Goal: Navigation & Orientation: Find specific page/section

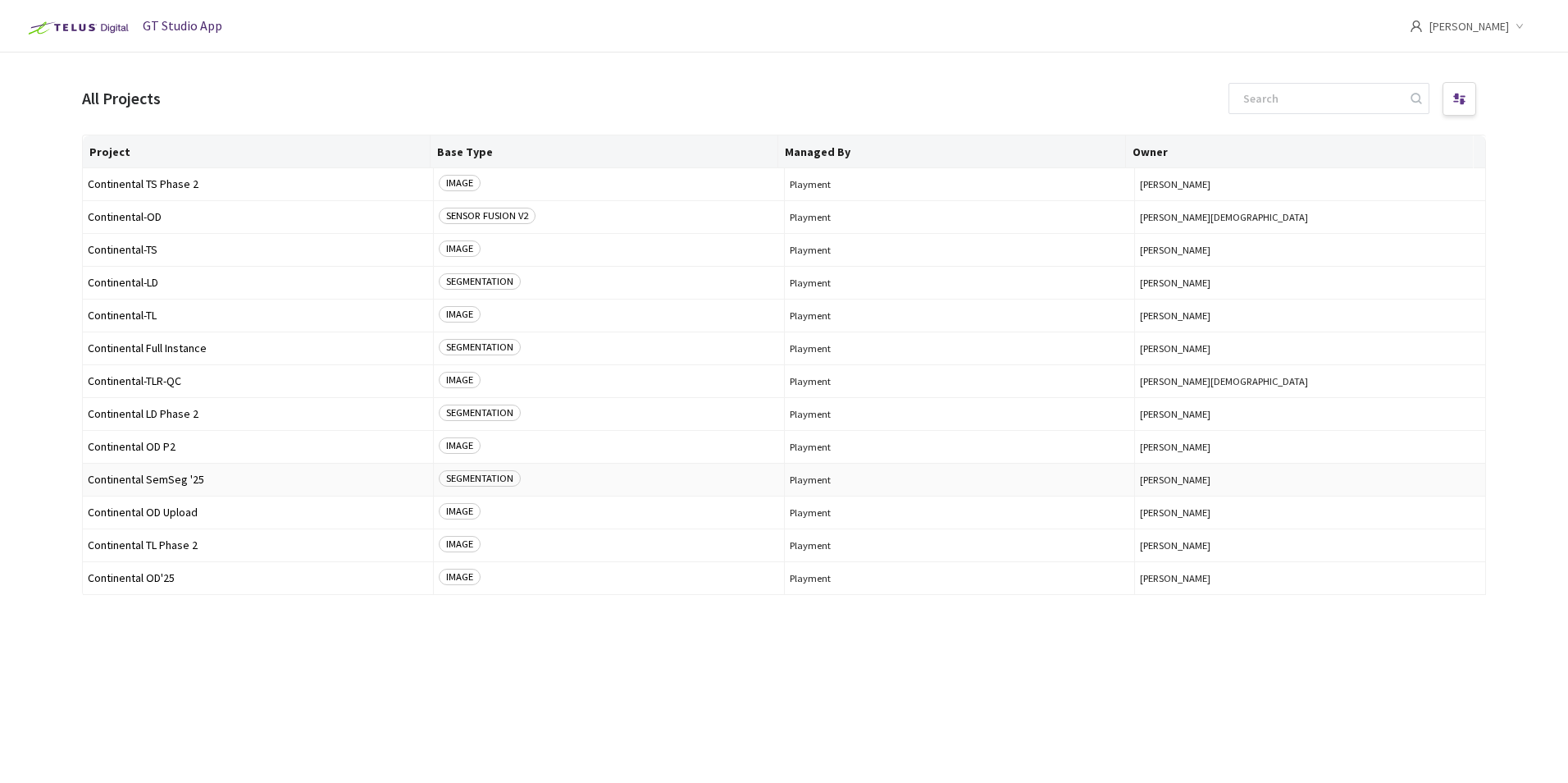
click at [186, 473] on span "Continental SemSeg '25" at bounding box center [257, 479] width 340 height 12
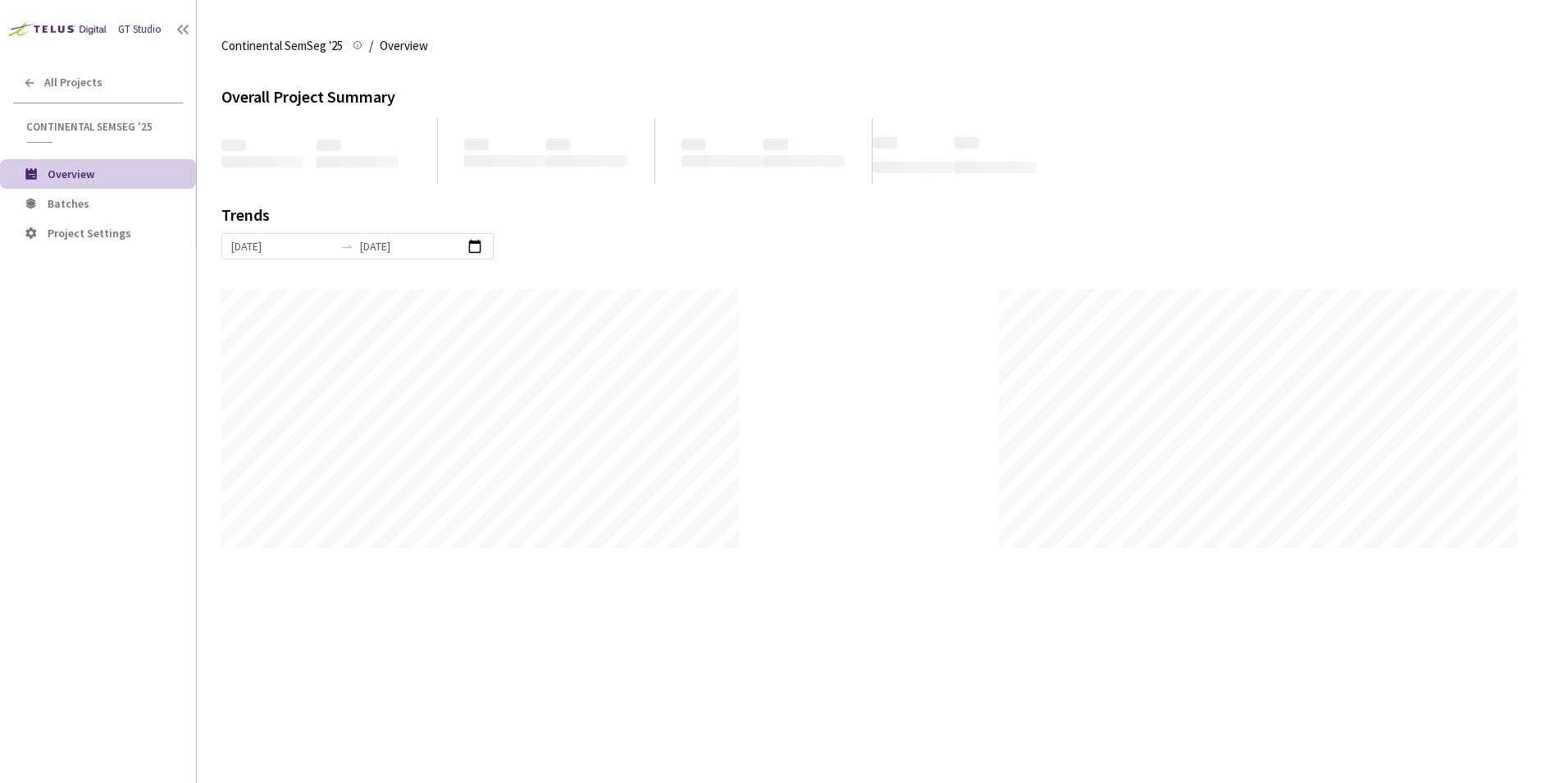
scroll to position [783, 1568]
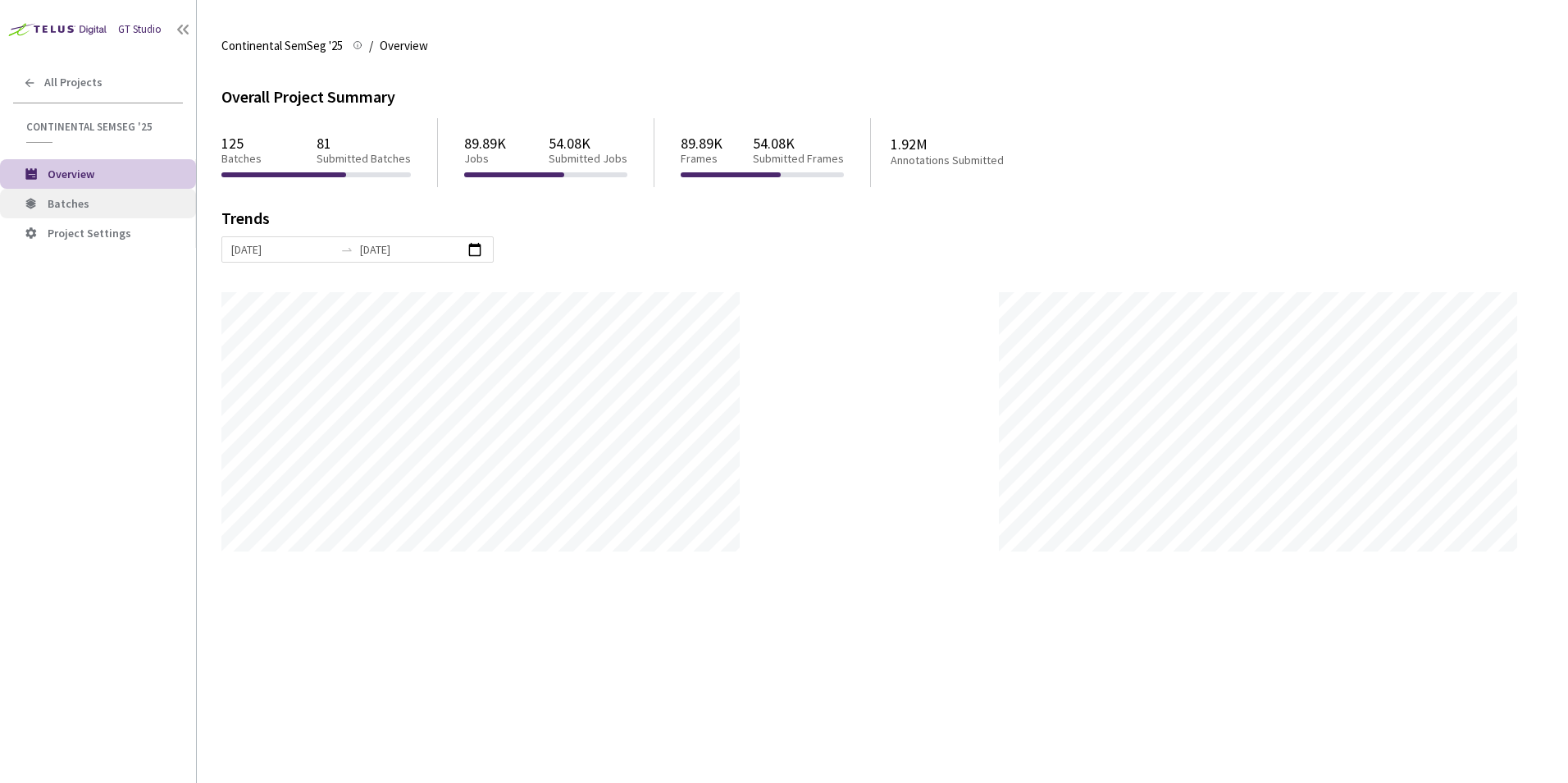
click at [68, 199] on span "Batches" at bounding box center [68, 204] width 42 height 15
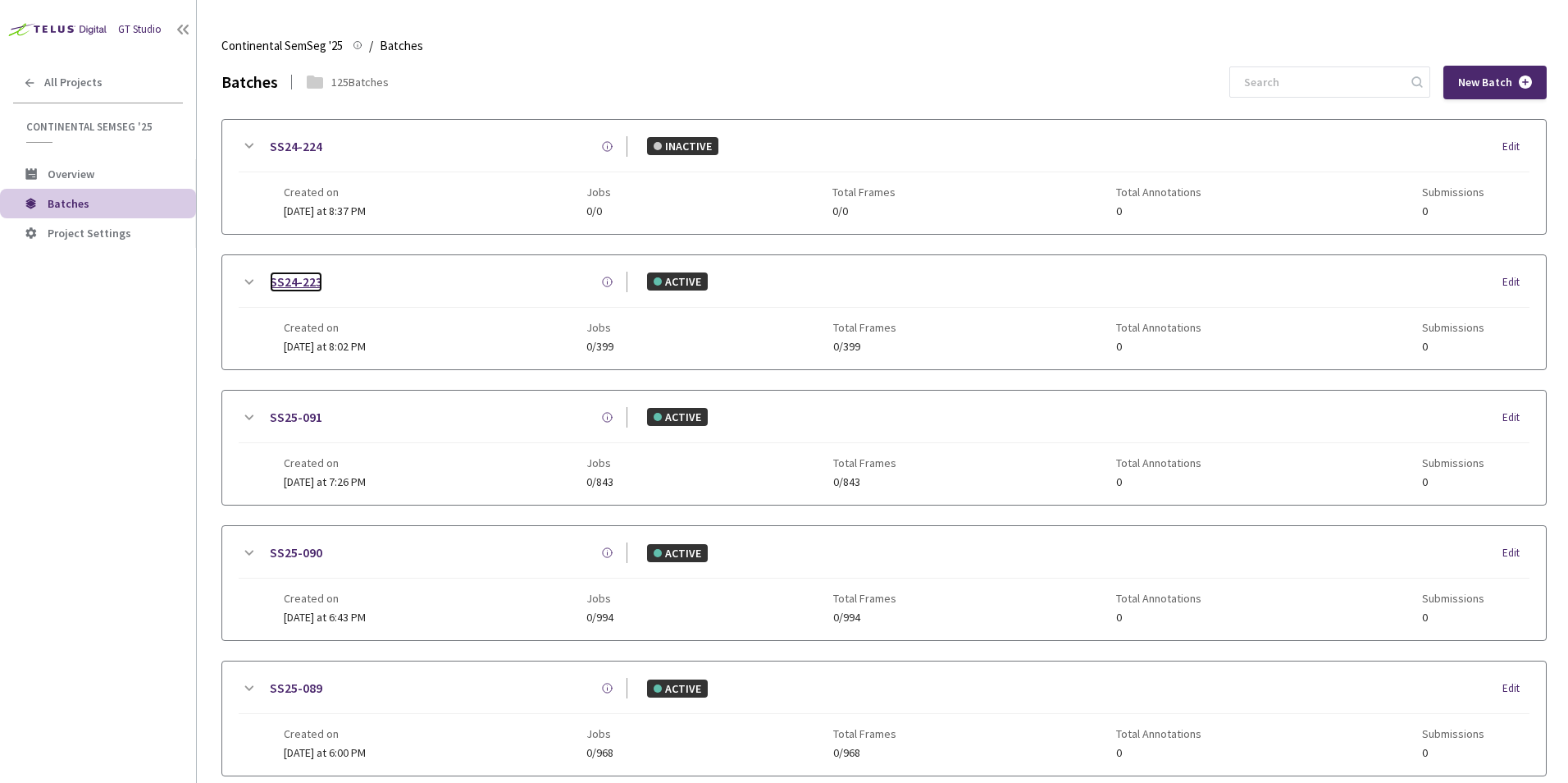
click at [302, 280] on link "SS24-223" at bounding box center [296, 282] width 52 height 20
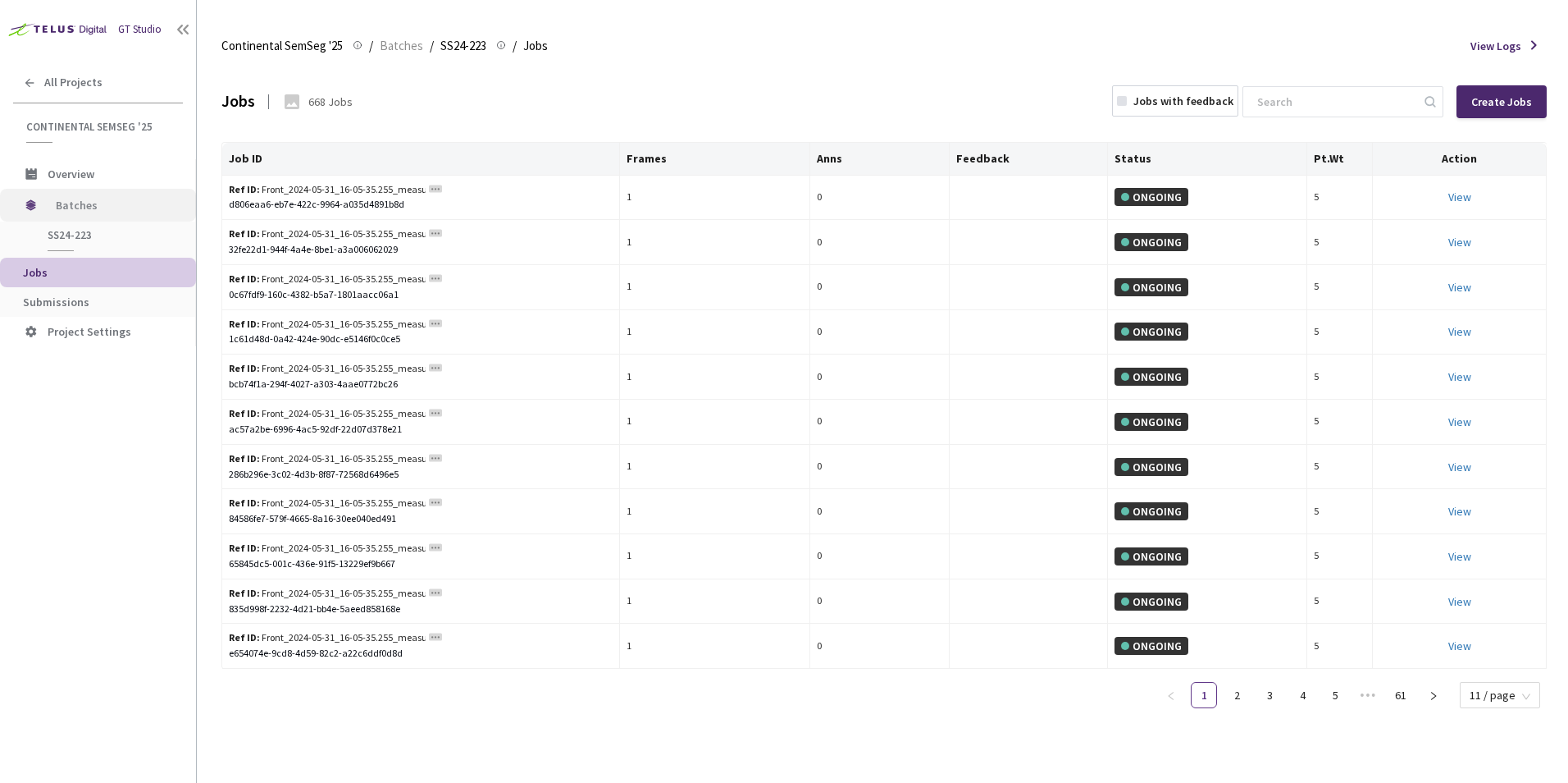
click at [97, 202] on span "Batches" at bounding box center [112, 205] width 112 height 33
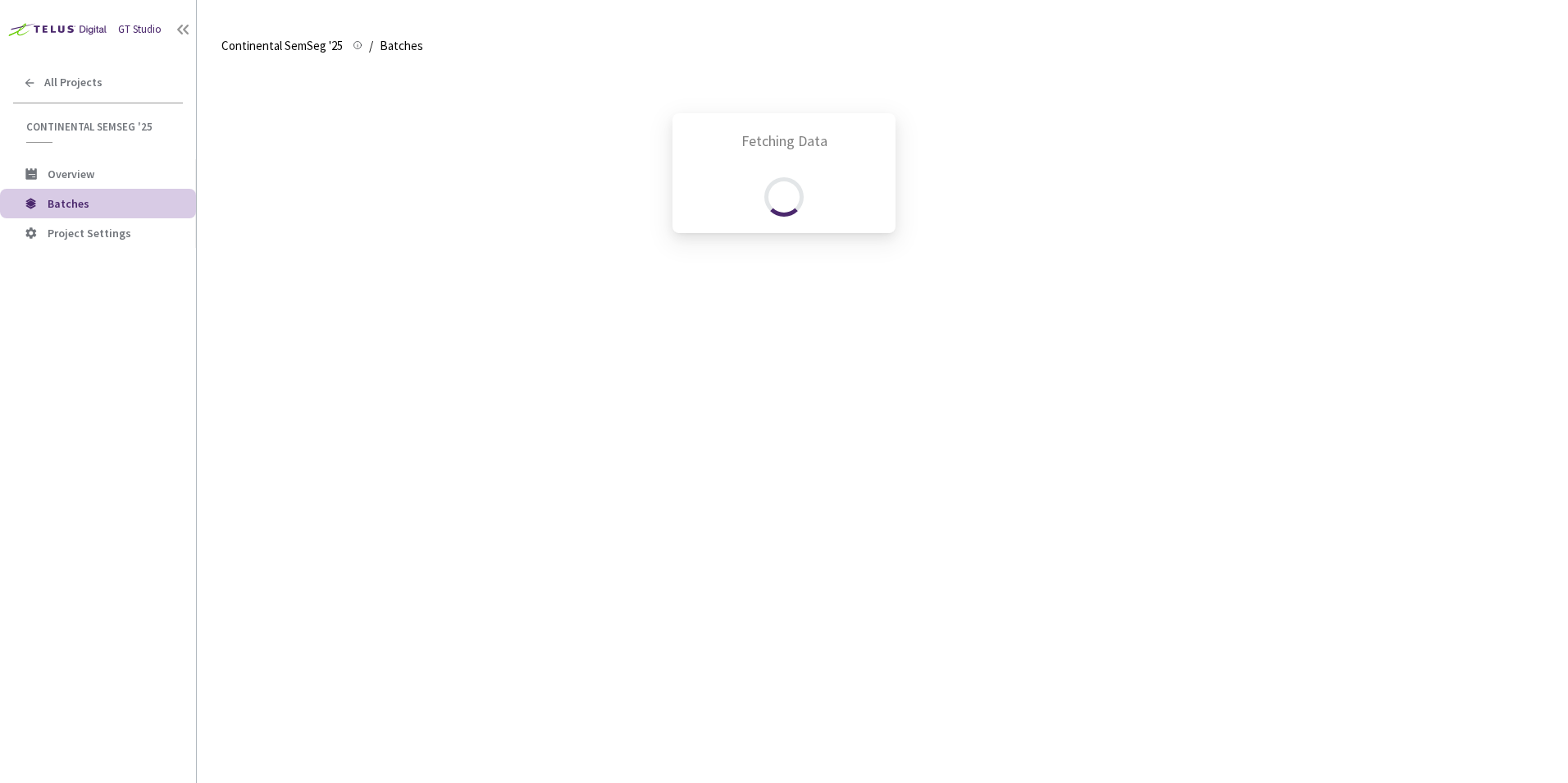
scroll to position [206, 0]
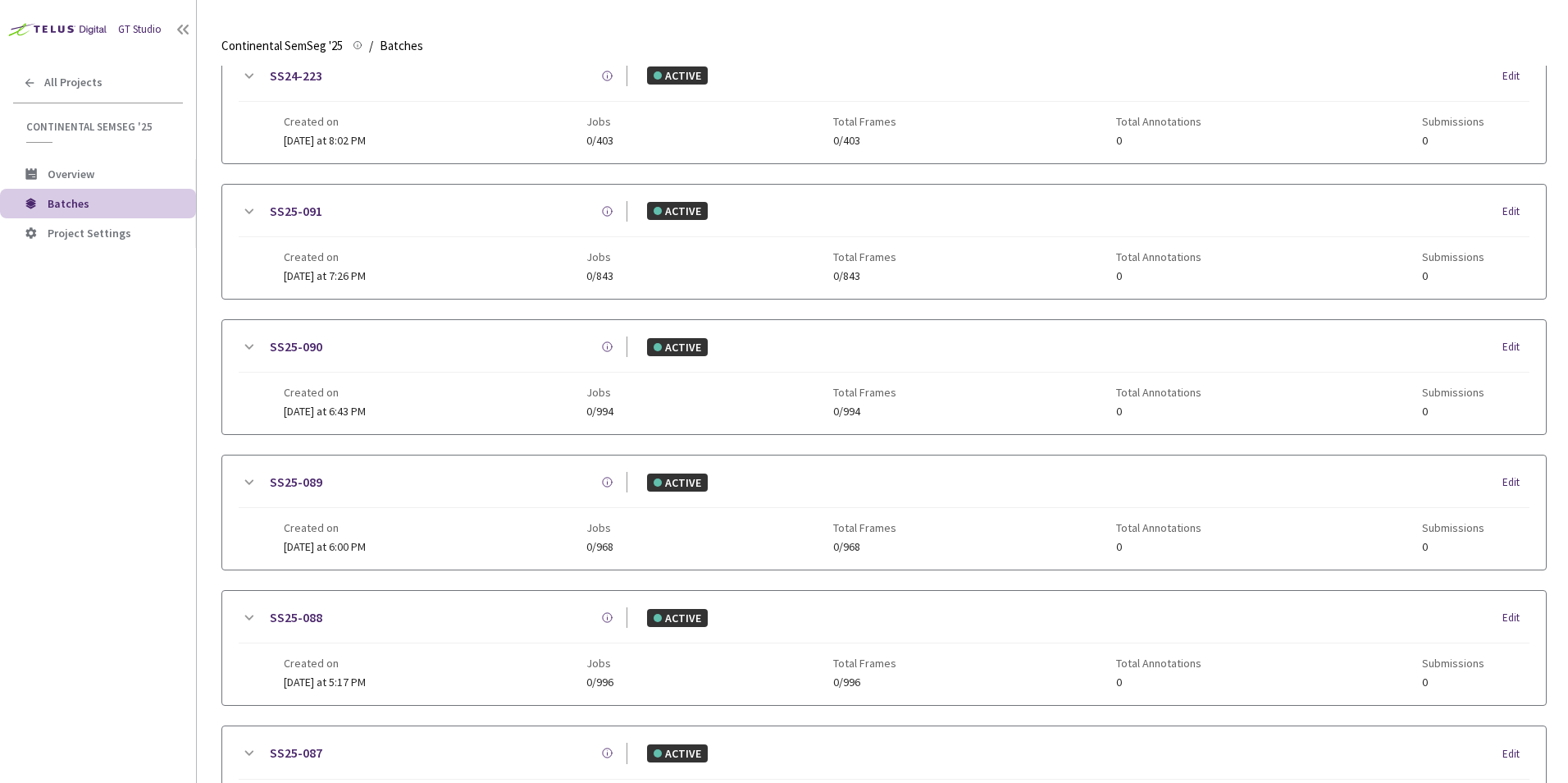
click at [77, 359] on div "GT Studio All Projects Continental SemSeg '25 Continental SemSeg '25 Overview B…" at bounding box center [98, 367] width 196 height 736
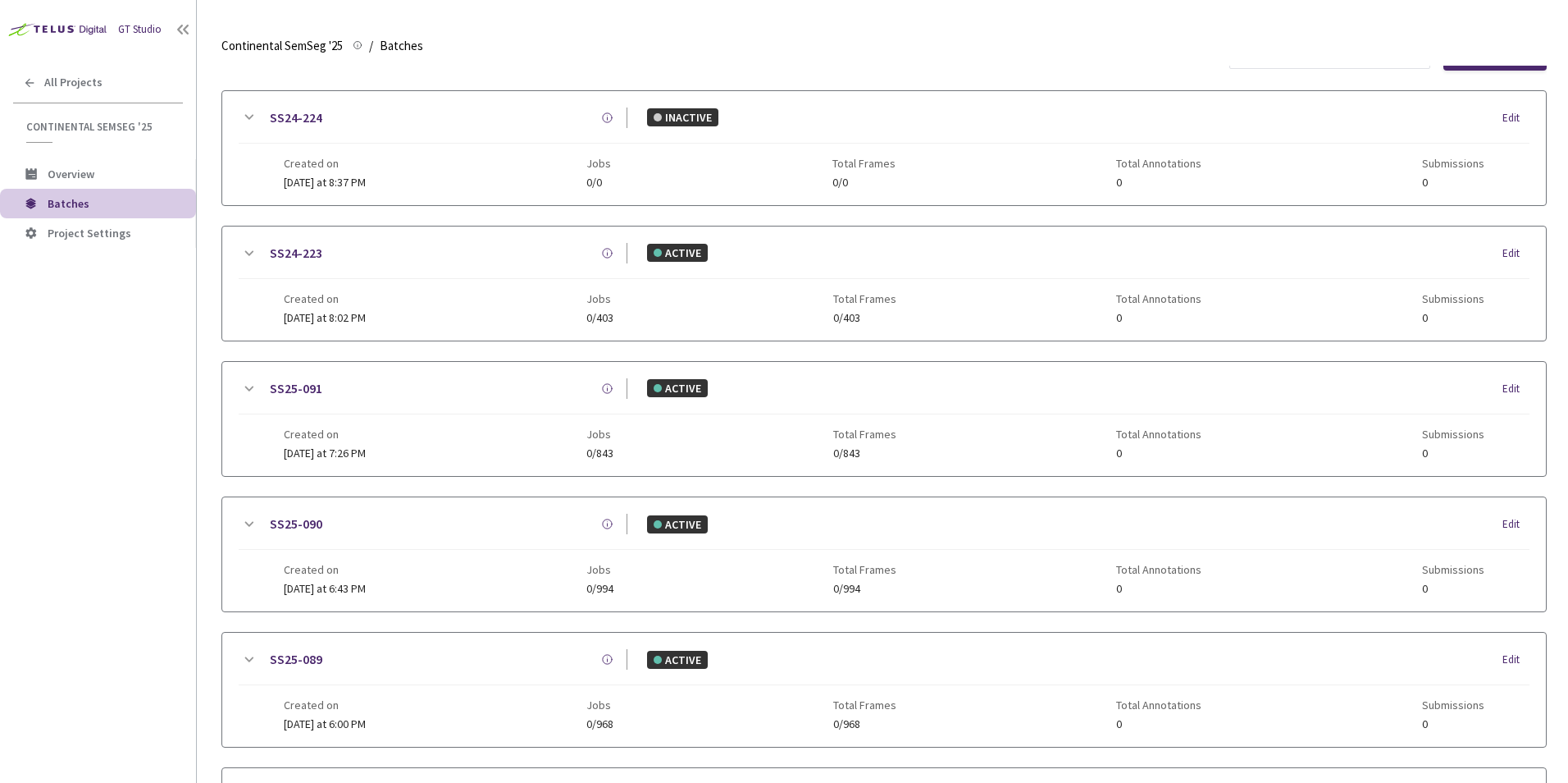
scroll to position [0, 0]
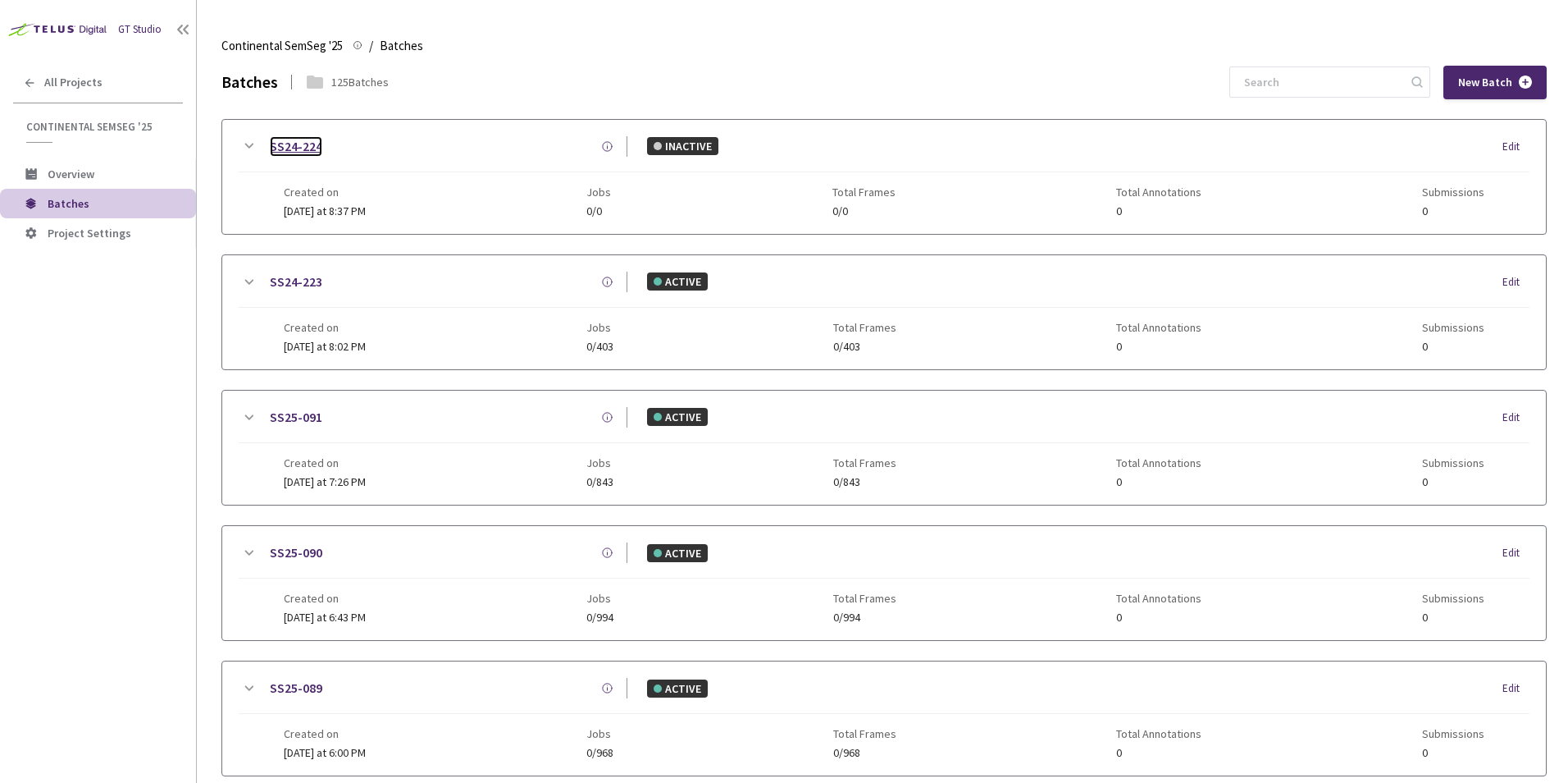
click at [312, 146] on link "SS24-224" at bounding box center [296, 146] width 52 height 20
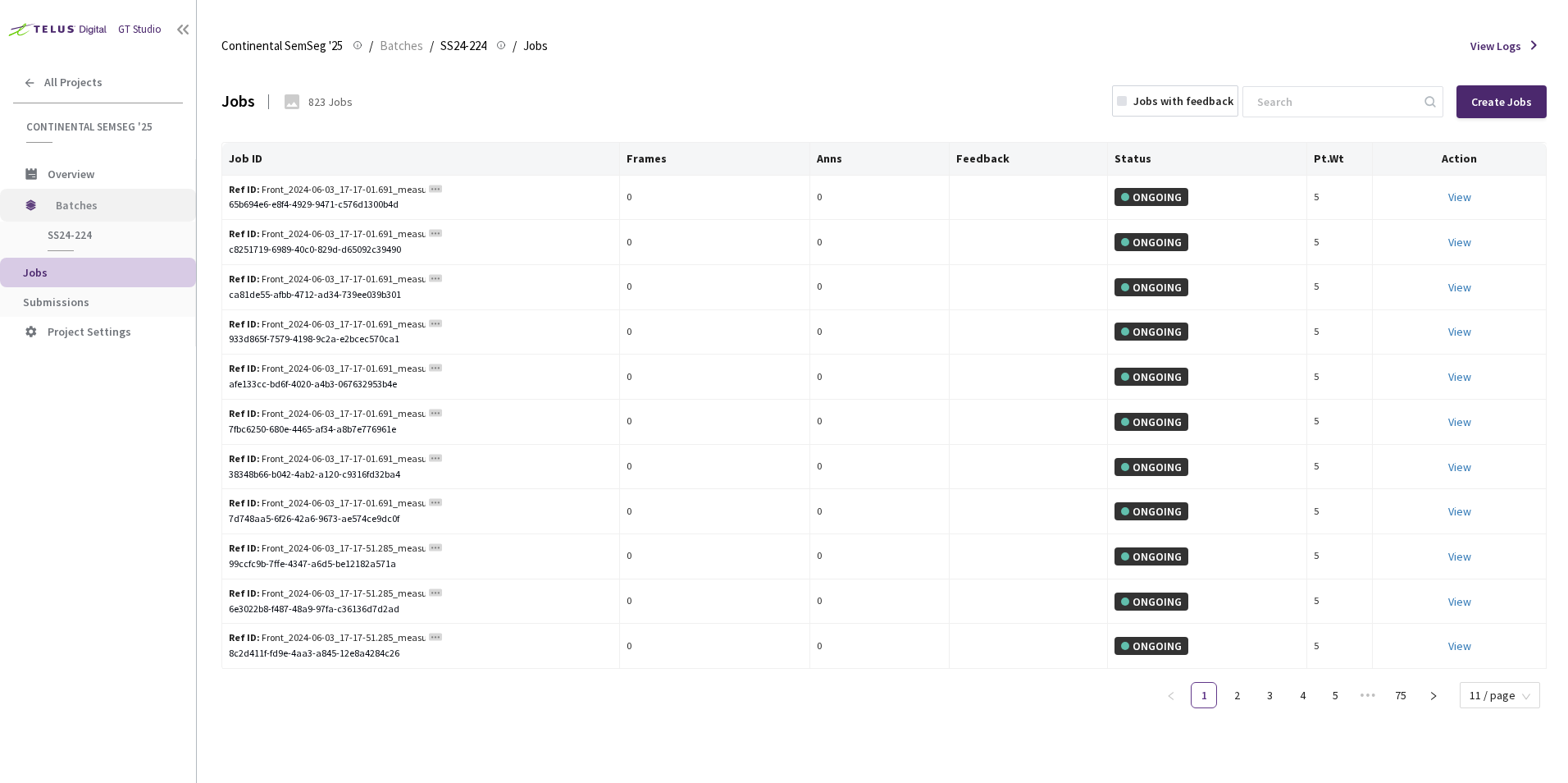
click at [89, 207] on span "Batches" at bounding box center [112, 205] width 112 height 33
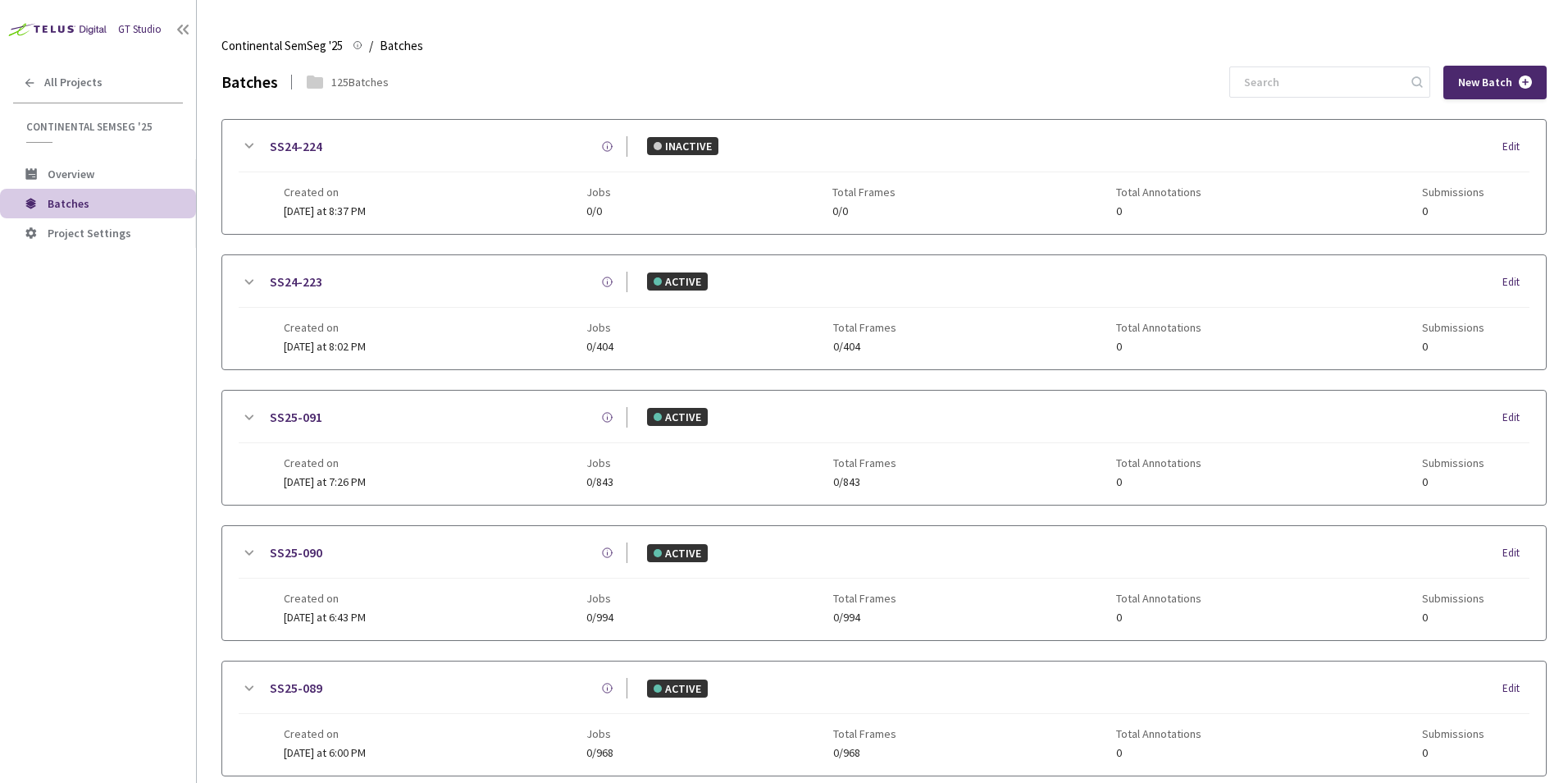
scroll to position [71, 0]
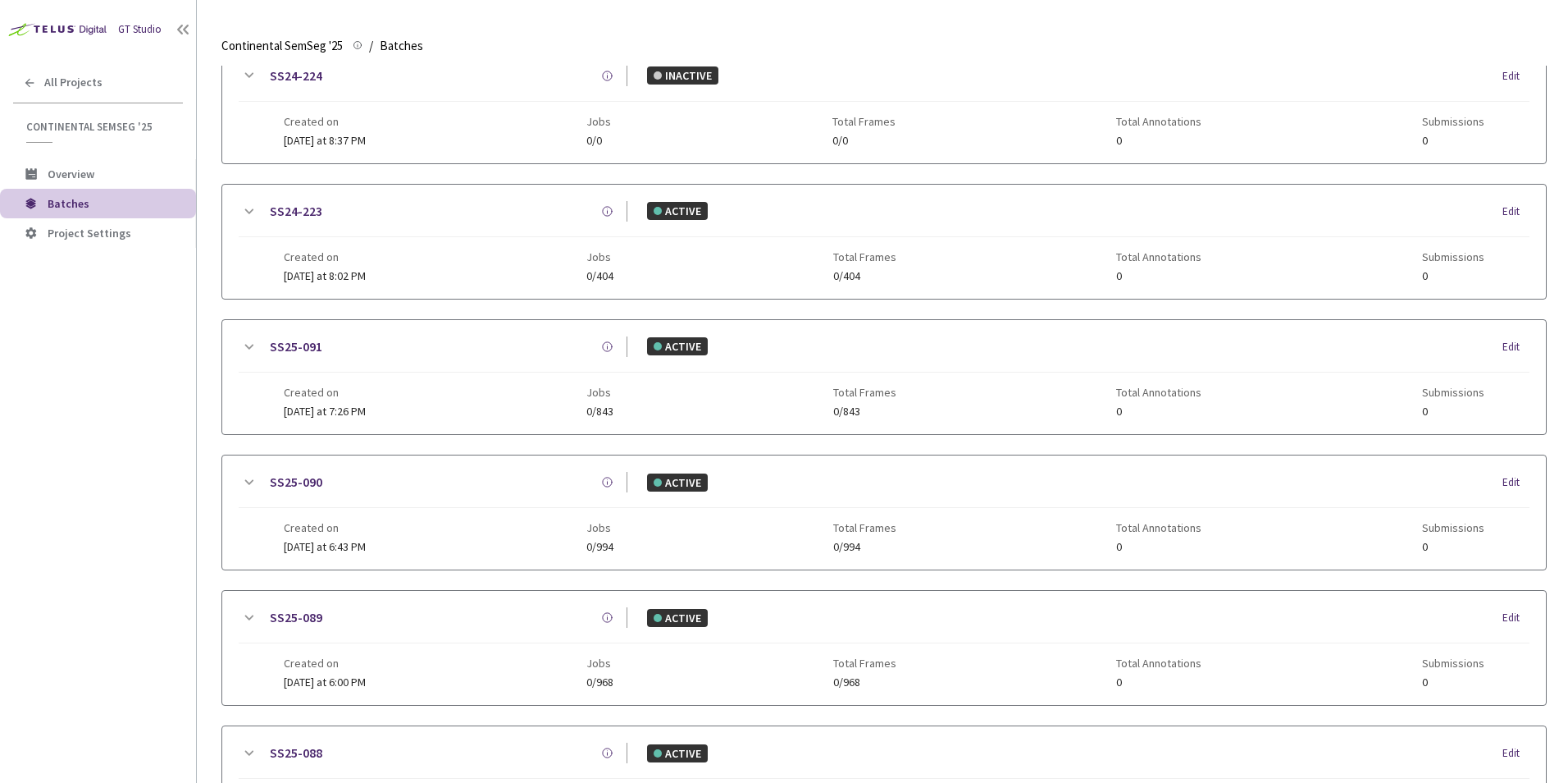
click at [59, 617] on div "GT Studio All Projects Continental SemSeg '25 Continental SemSeg '25 Overview B…" at bounding box center [98, 367] width 196 height 736
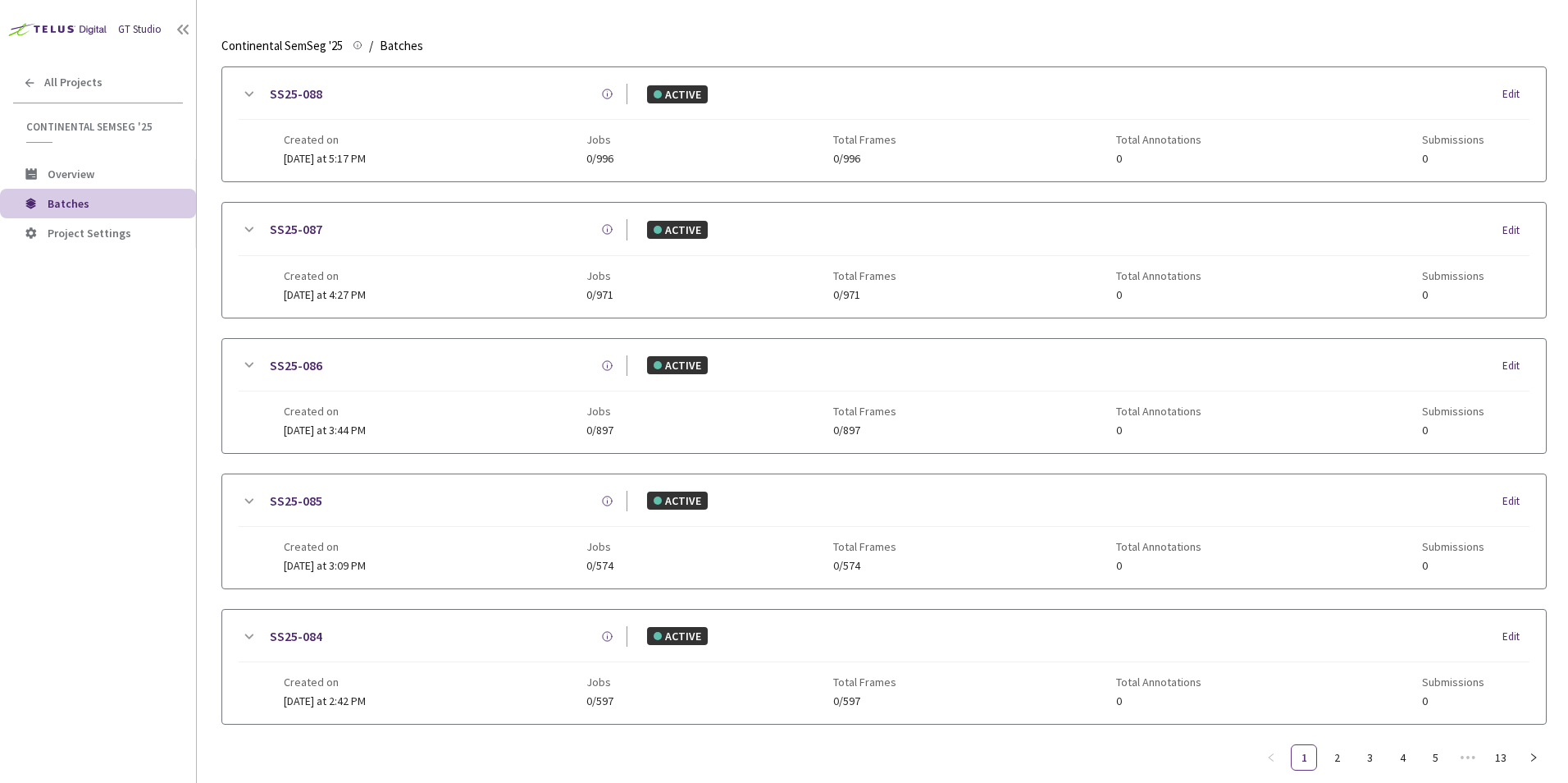
scroll to position [767, 0]
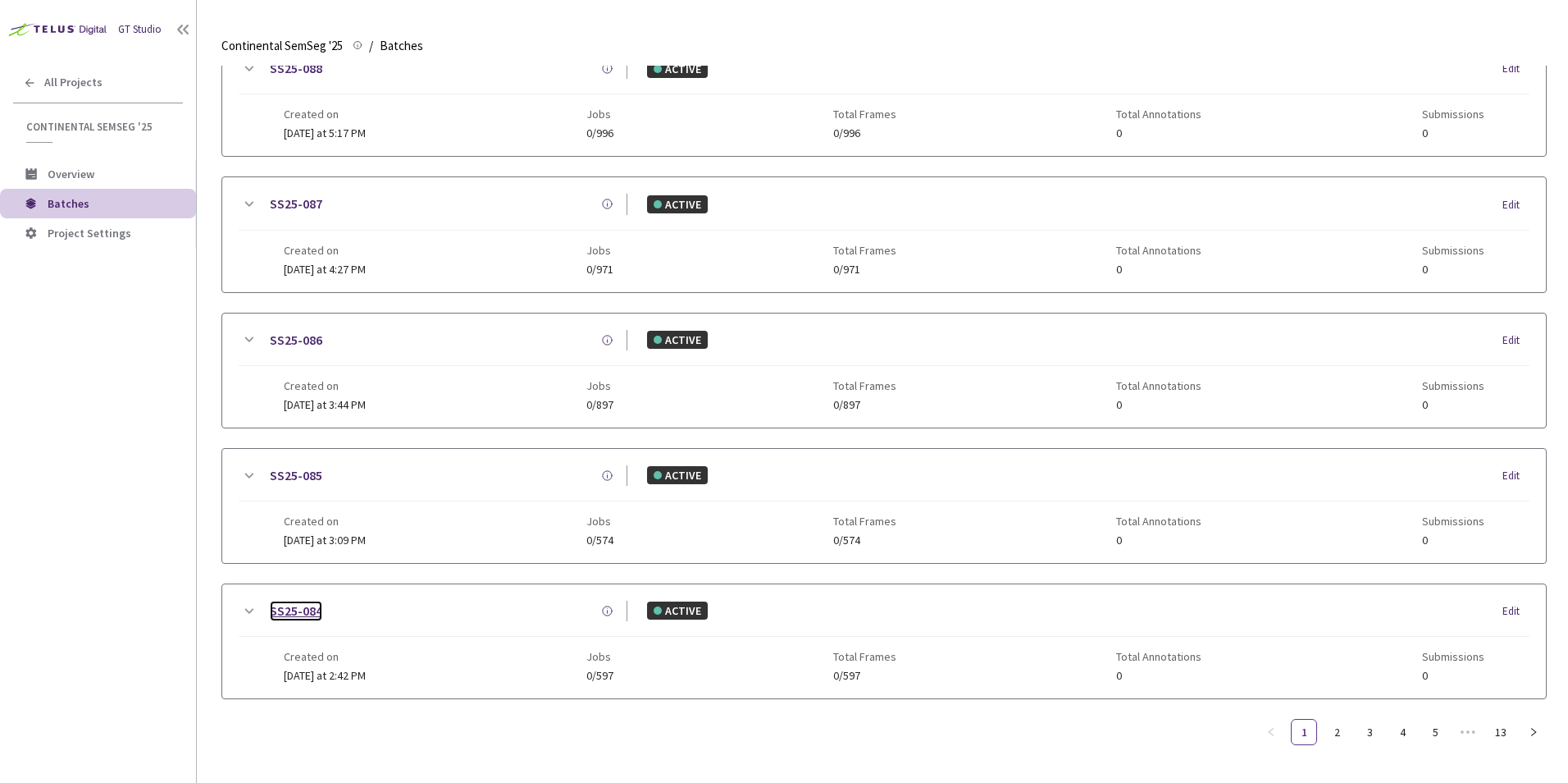
click at [300, 601] on link "SS25-084" at bounding box center [296, 611] width 52 height 20
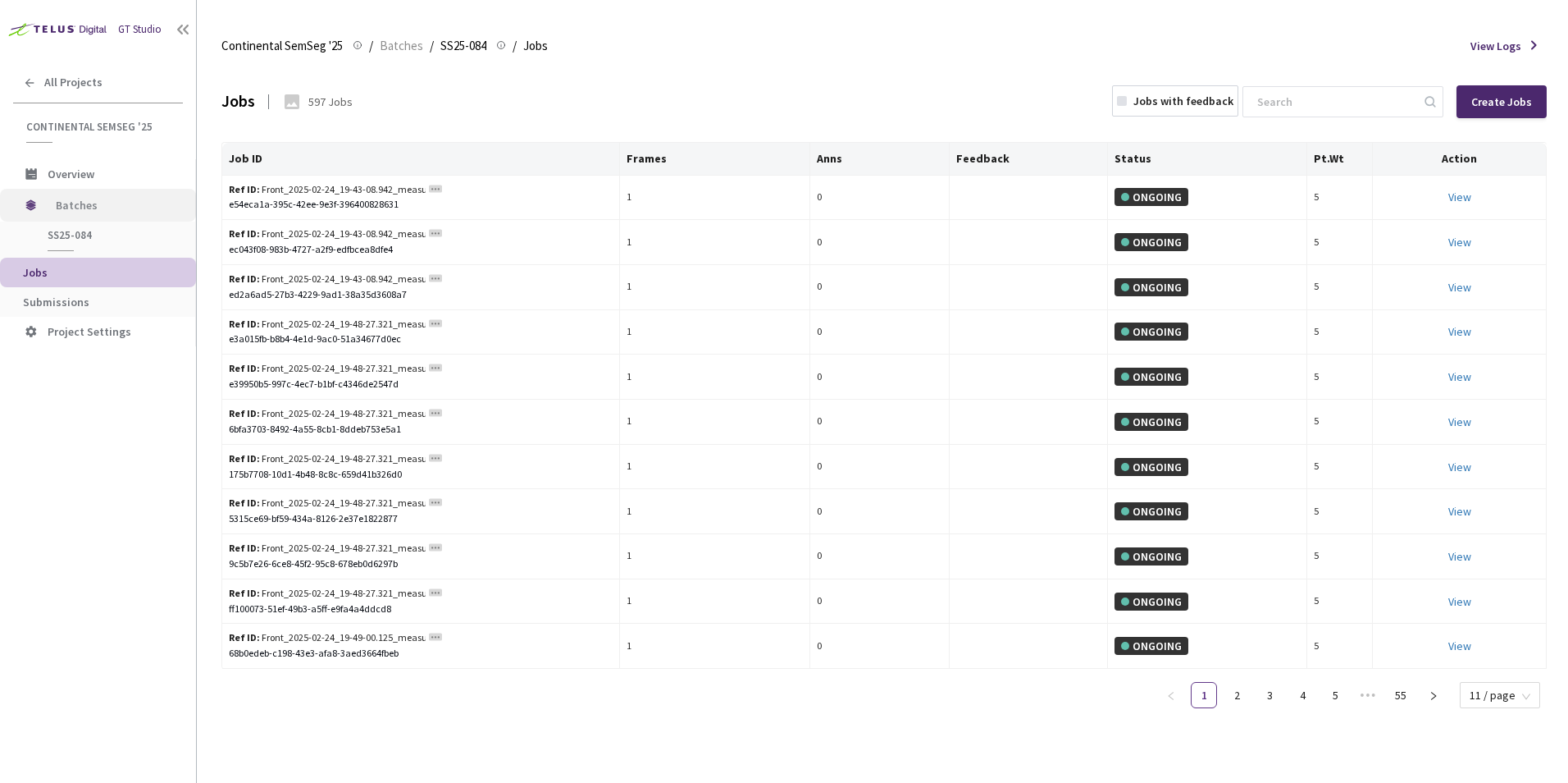
click at [99, 210] on span "Batches" at bounding box center [112, 205] width 112 height 33
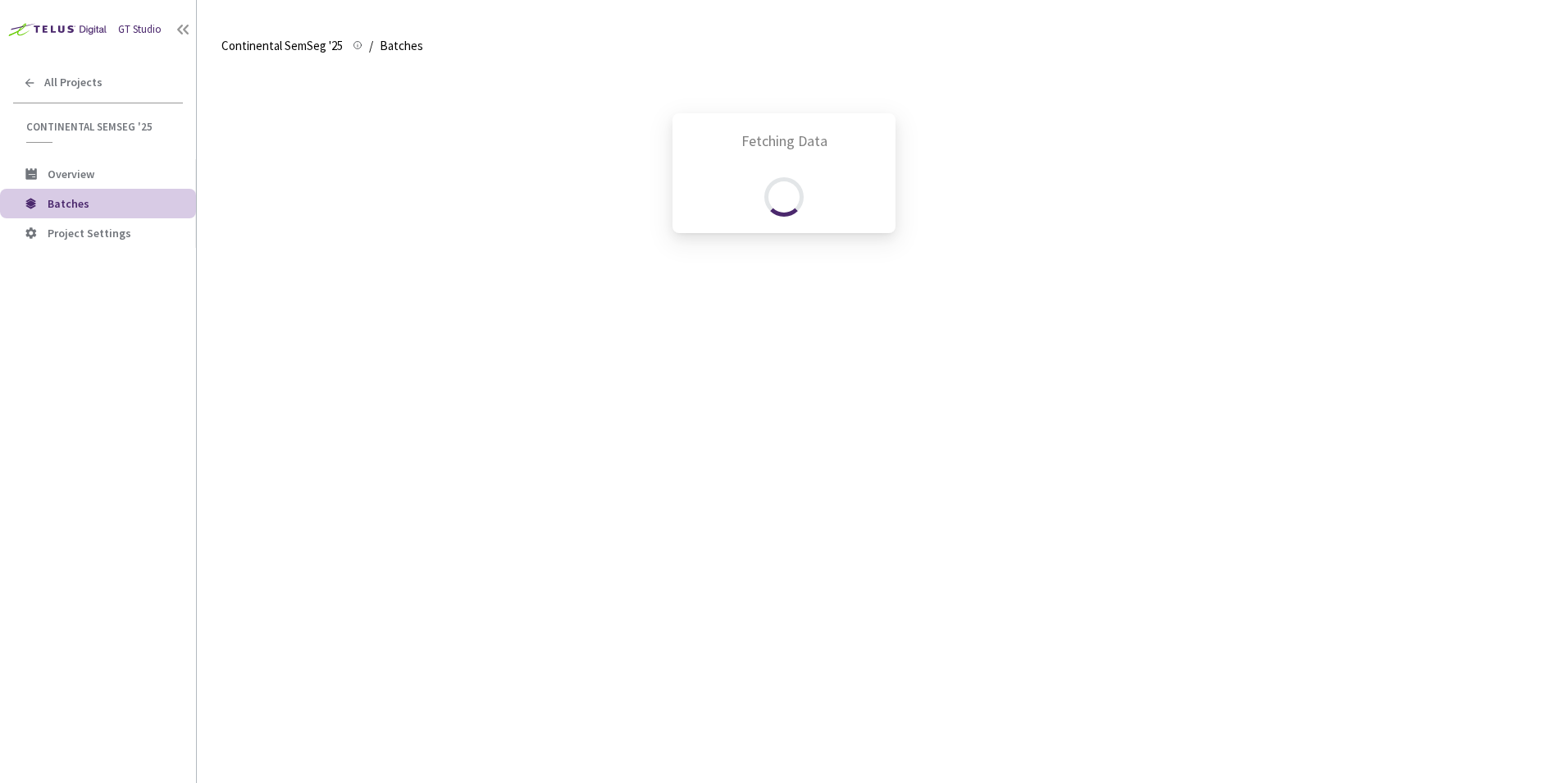
scroll to position [767, 0]
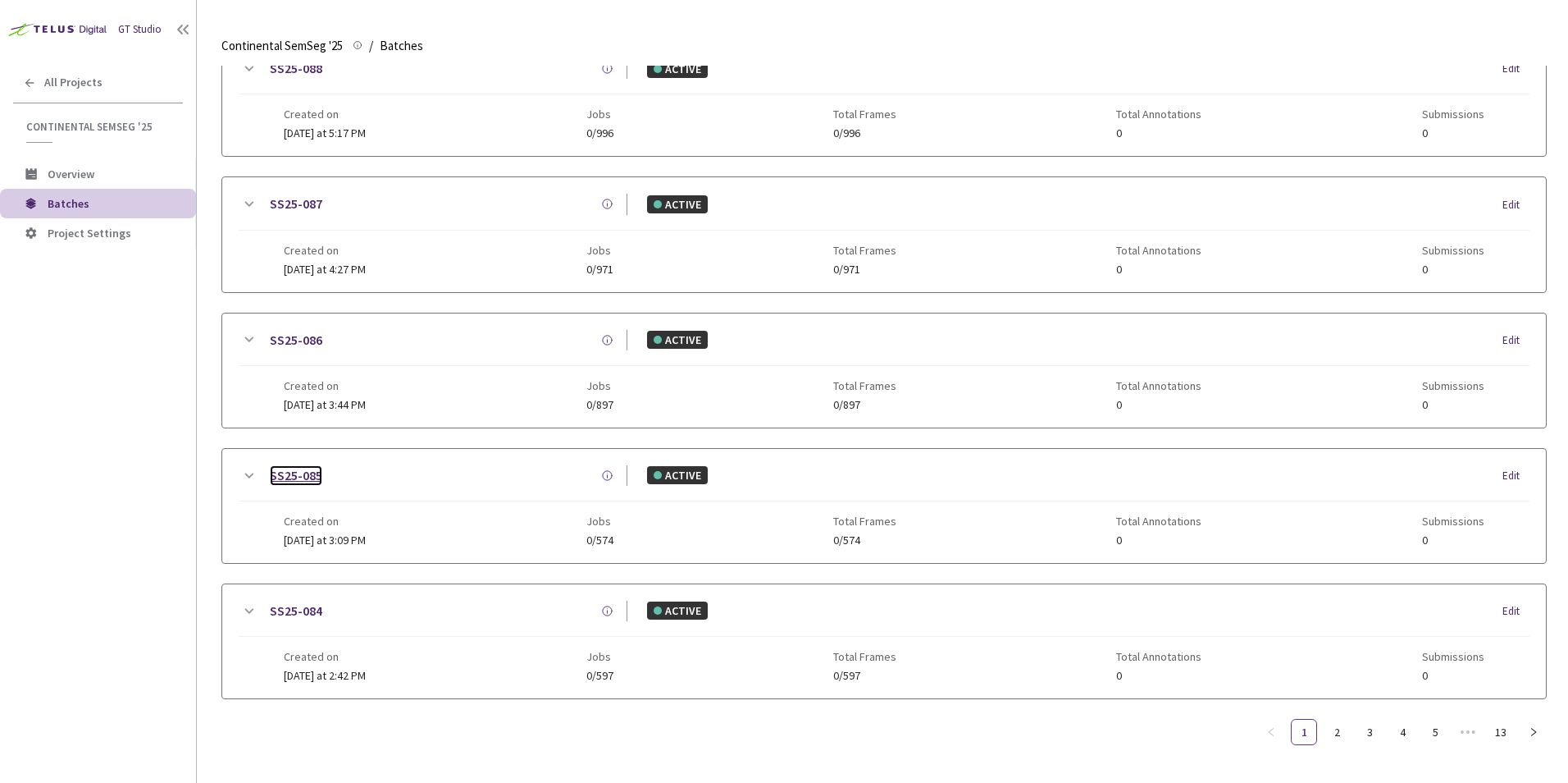
click at [298, 465] on link "SS25-085" at bounding box center [296, 475] width 52 height 20
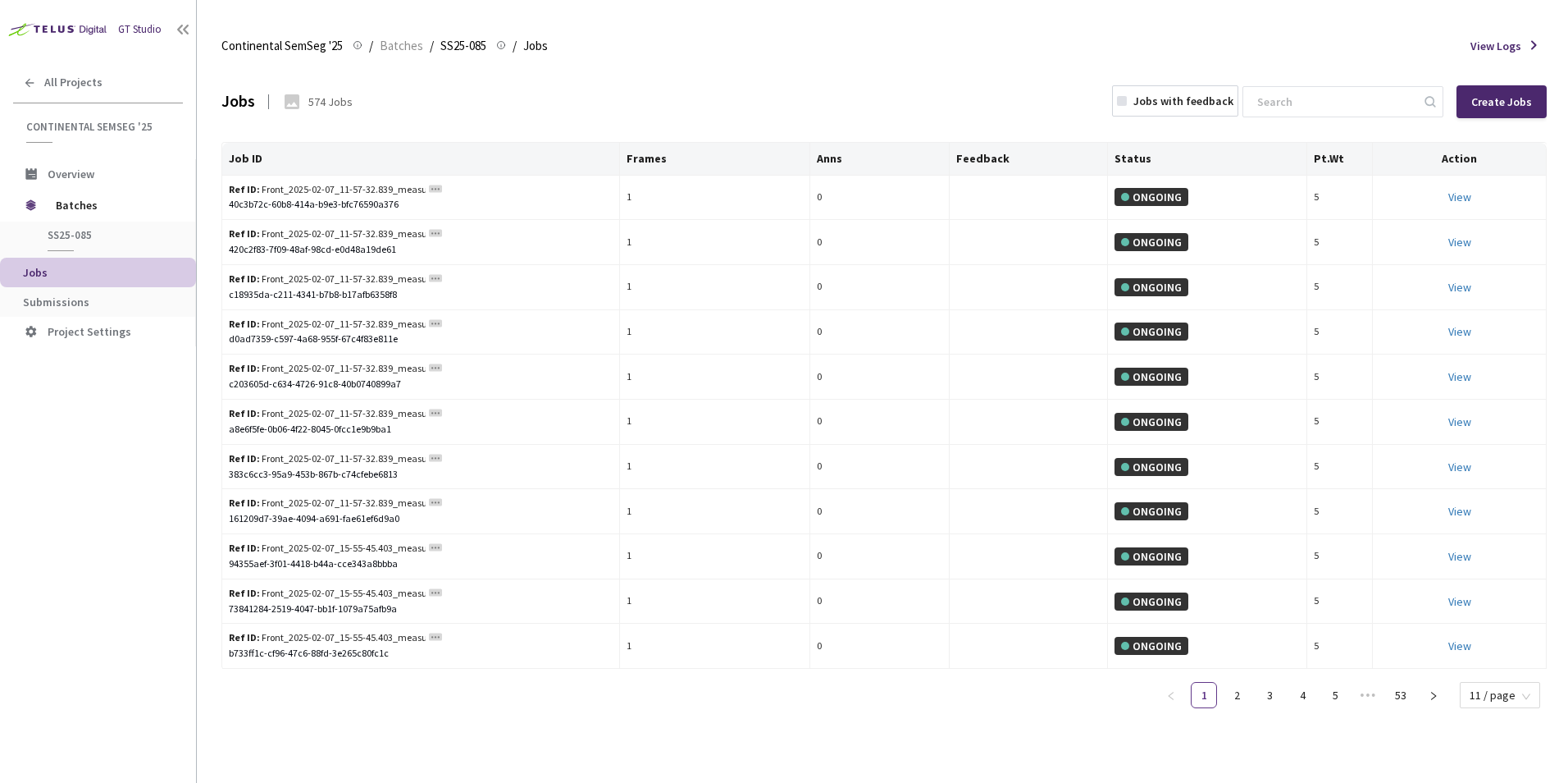
click at [96, 275] on span "Jobs" at bounding box center [103, 272] width 160 height 14
click at [86, 236] on span "SS25-085" at bounding box center [108, 234] width 122 height 14
click at [85, 204] on span "Batches" at bounding box center [112, 205] width 112 height 33
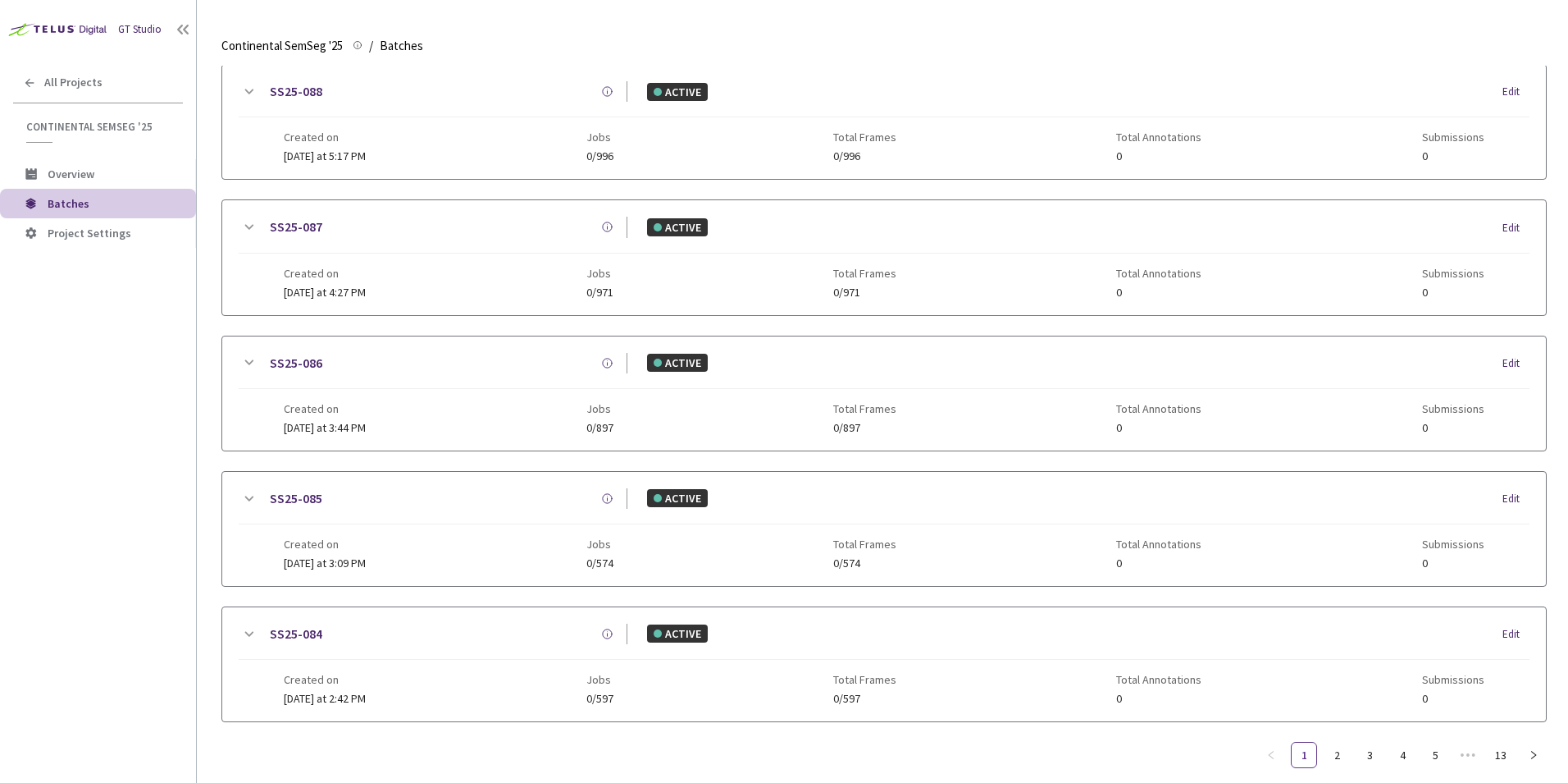
scroll to position [767, 0]
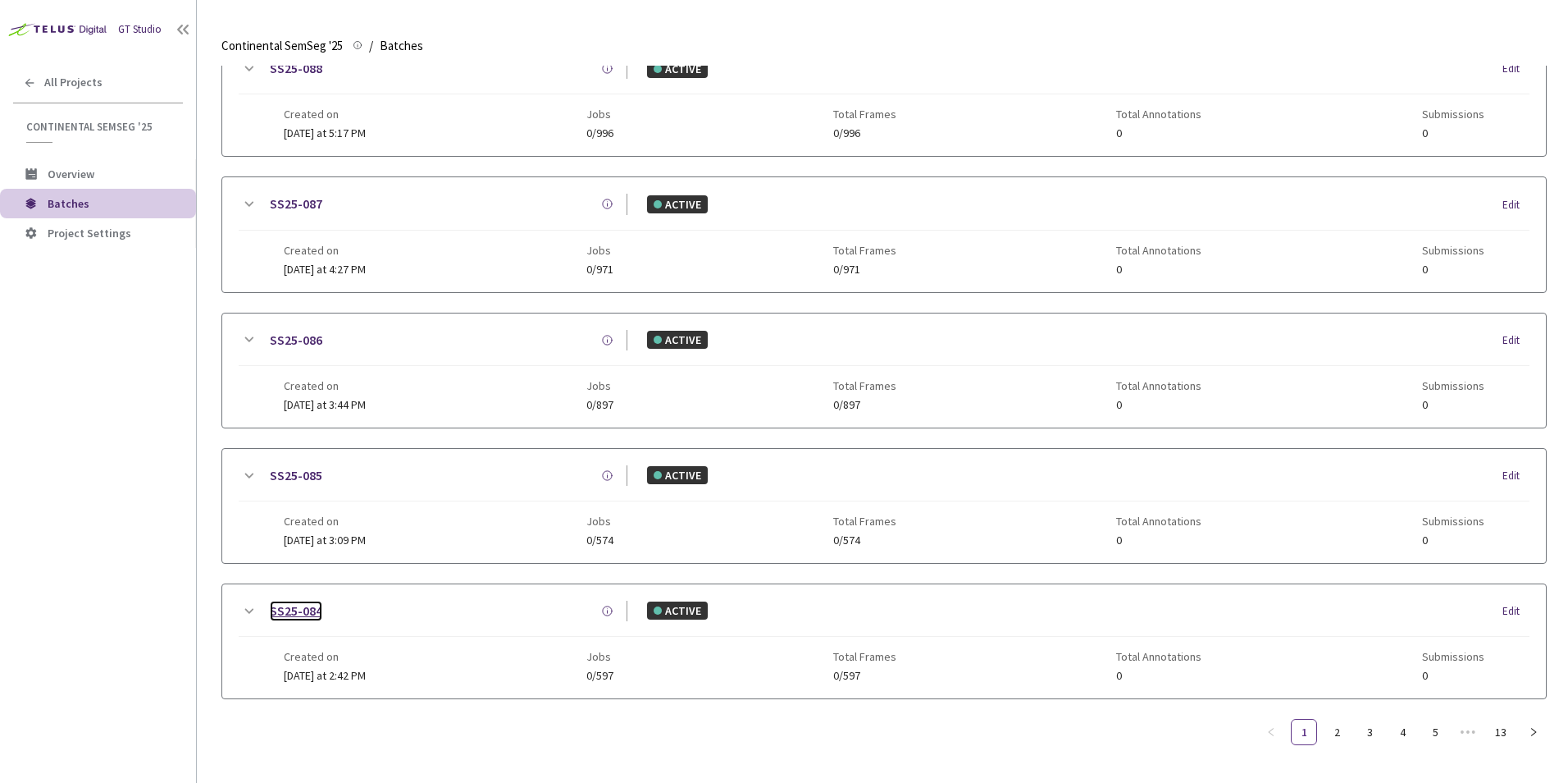
click at [300, 601] on link "SS25-084" at bounding box center [296, 611] width 52 height 20
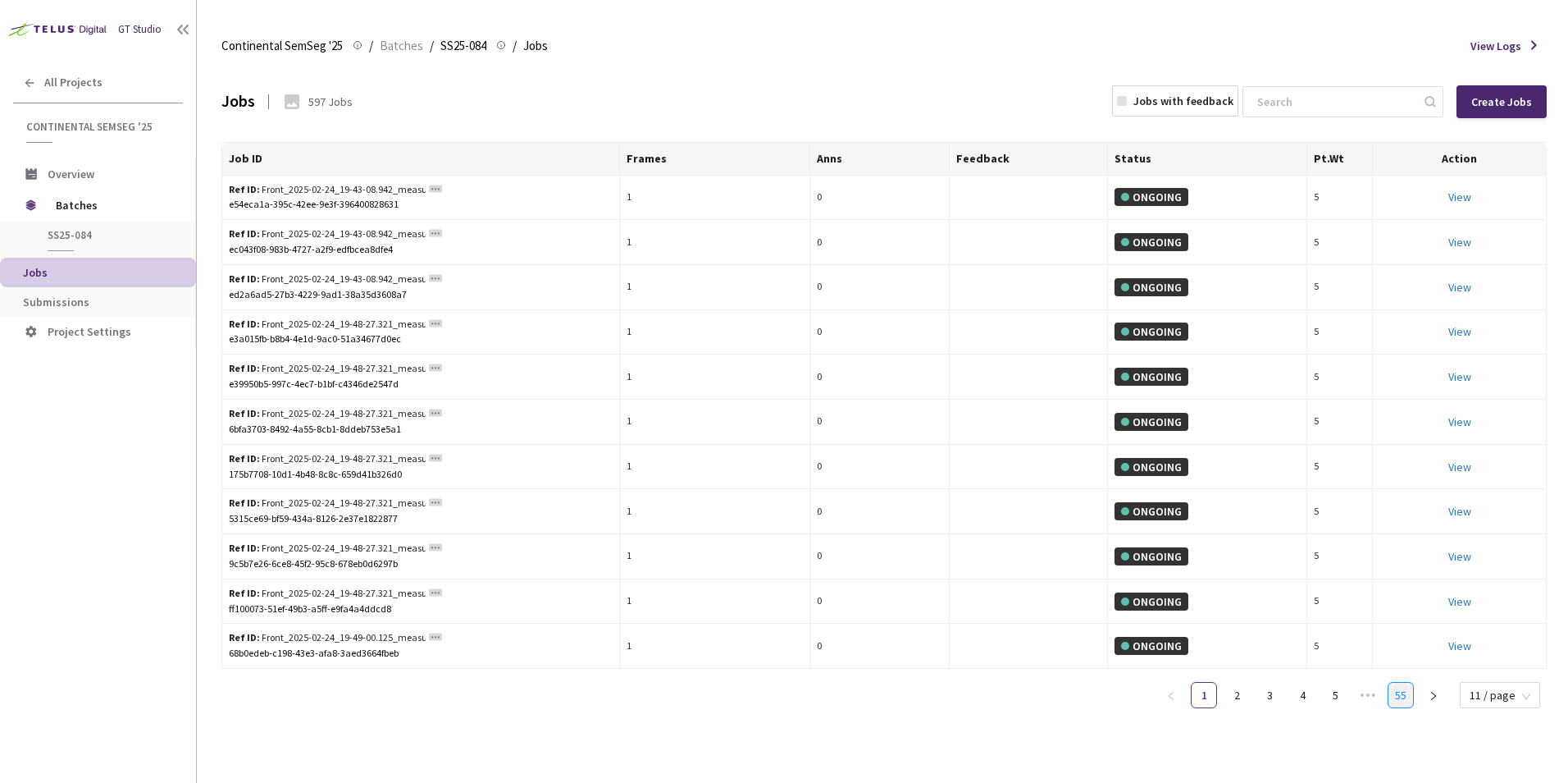
click at [1406, 700] on link "55" at bounding box center [1401, 695] width 24 height 24
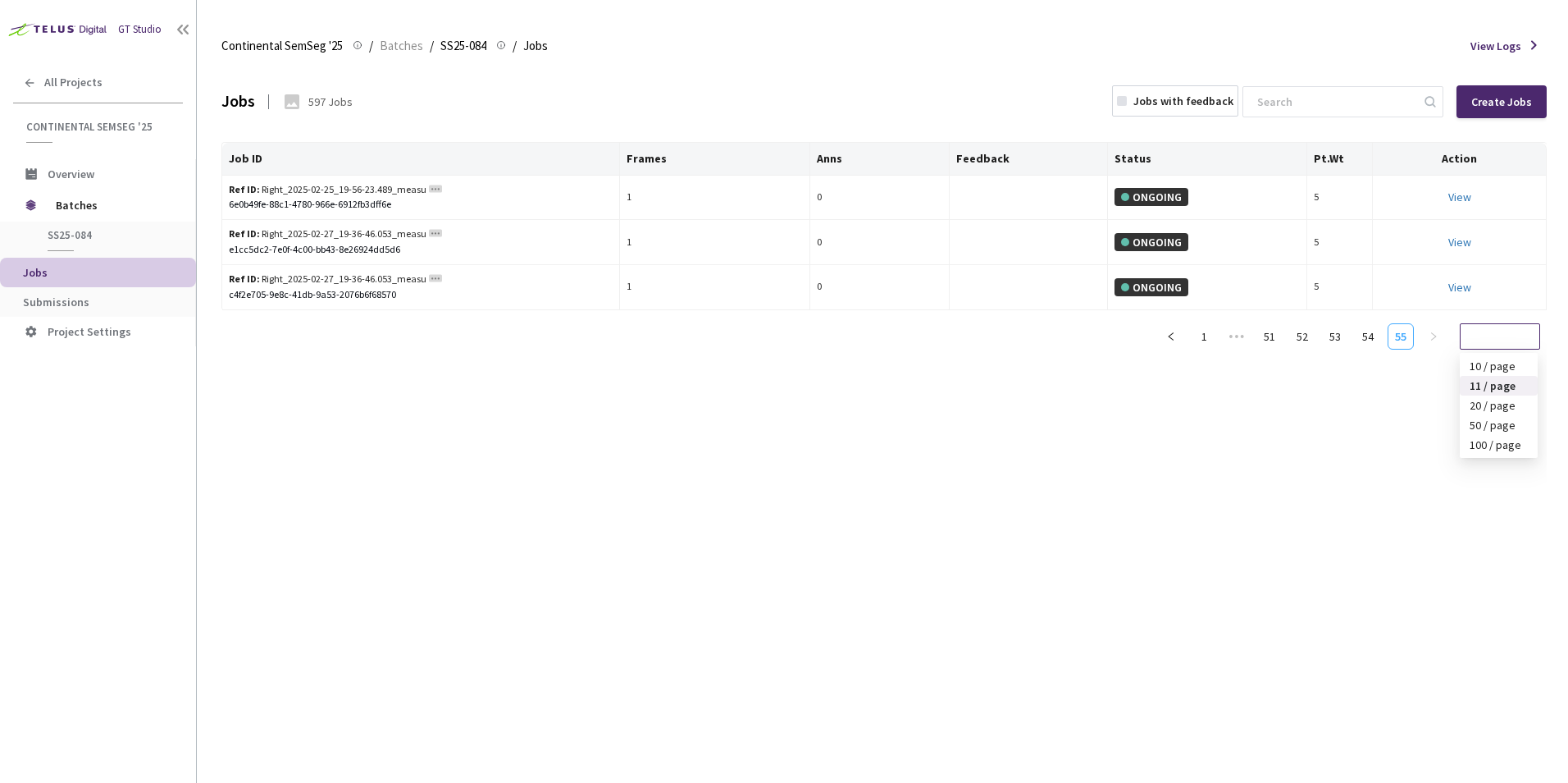
click at [1533, 338] on div "11 / page" at bounding box center [1499, 337] width 80 height 26
click at [1511, 442] on div "100 / page" at bounding box center [1498, 444] width 59 height 18
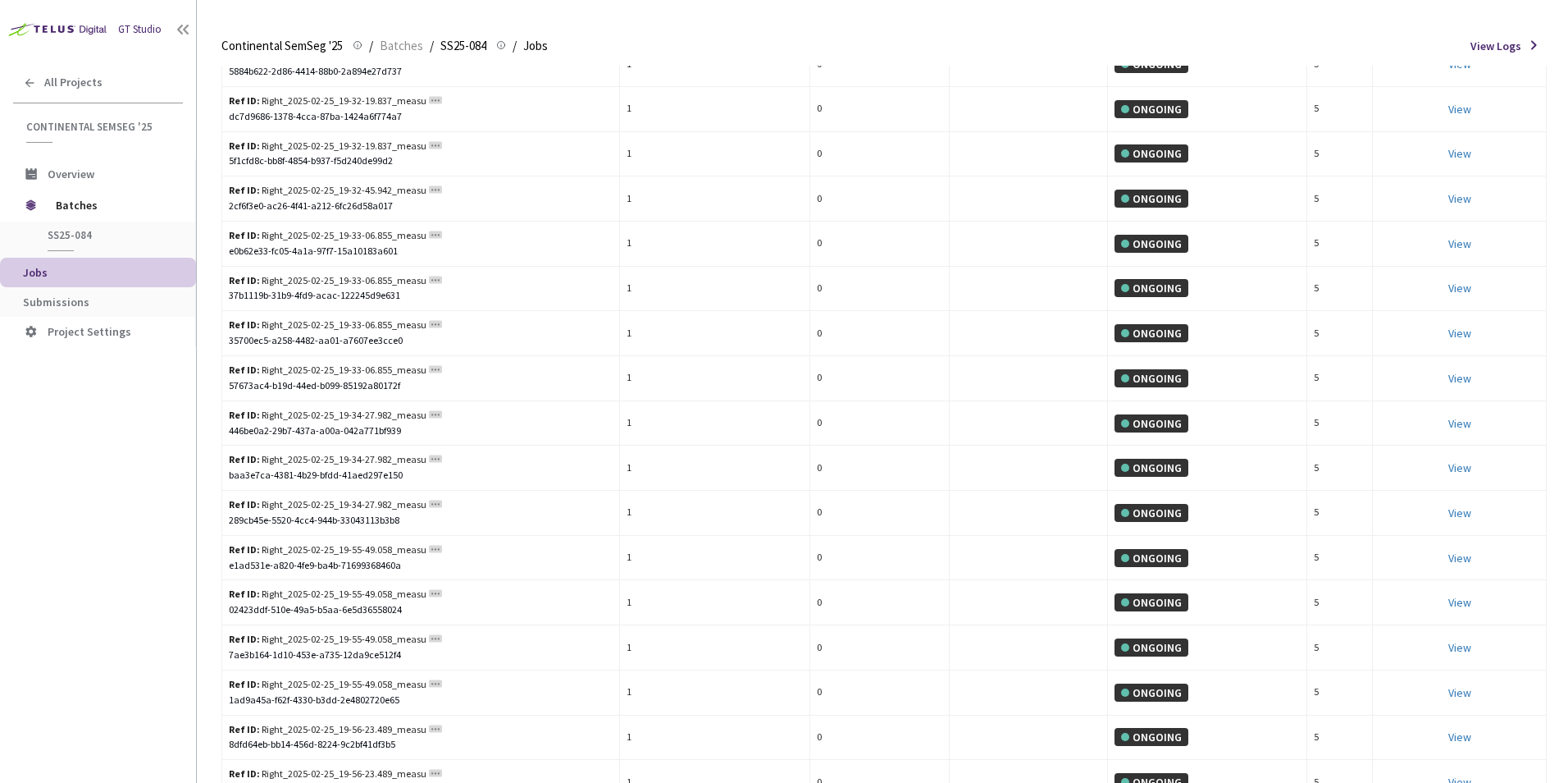
scroll to position [3797, 0]
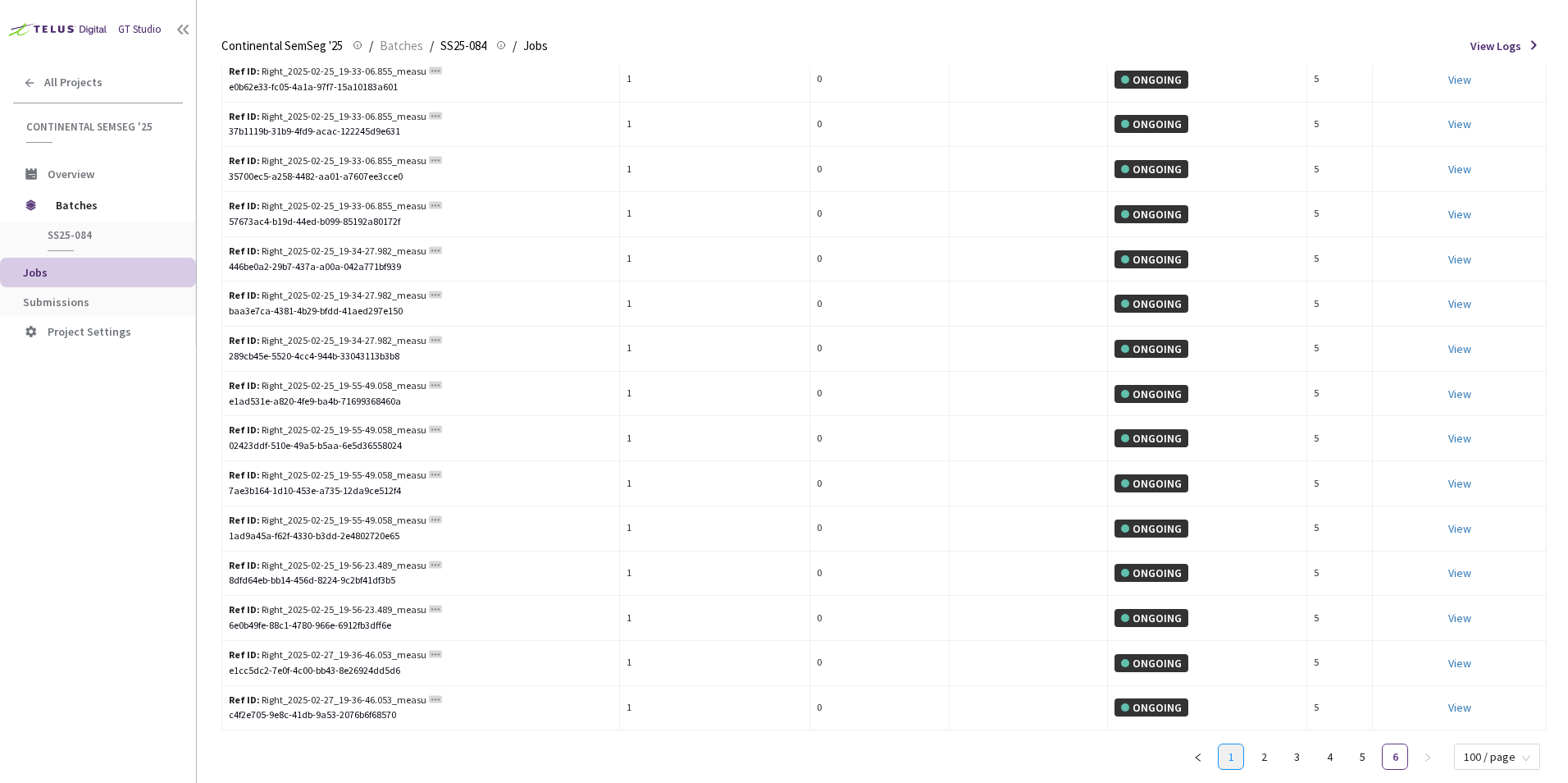
click at [1235, 749] on link "1" at bounding box center [1231, 756] width 24 height 24
click at [1270, 758] on link "2" at bounding box center [1263, 756] width 24 height 24
click at [1307, 756] on link "3" at bounding box center [1297, 756] width 24 height 24
click at [1527, 756] on span "100 / page" at bounding box center [1496, 756] width 66 height 24
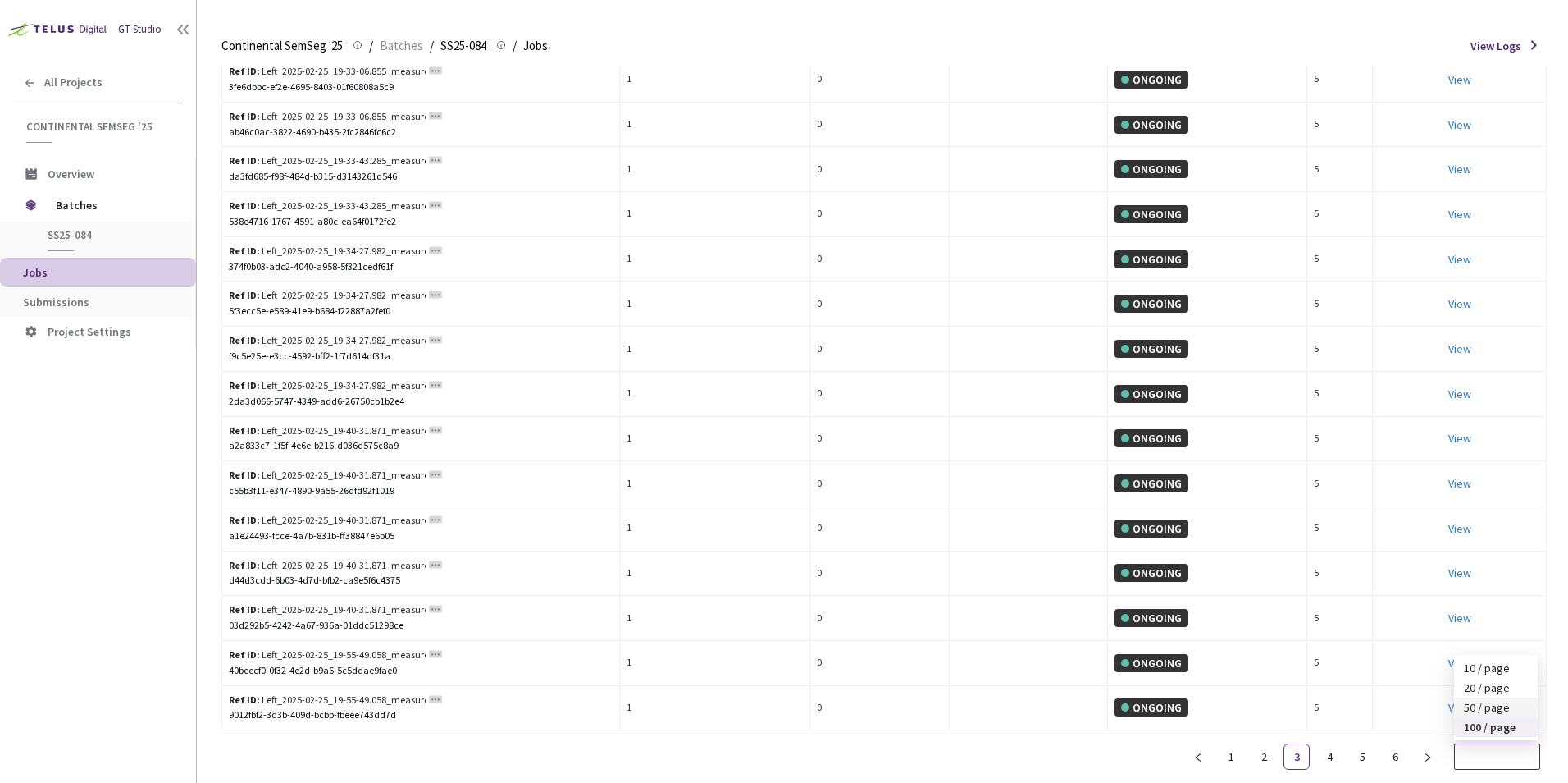
click at [1494, 703] on div "50 / page" at bounding box center [1496, 707] width 64 height 18
click at [1339, 755] on link "5" at bounding box center [1335, 756] width 24 height 24
click at [1528, 757] on span "50 / page" at bounding box center [1499, 756] width 60 height 24
click at [1498, 691] on div "20 / page" at bounding box center [1498, 687] width 59 height 18
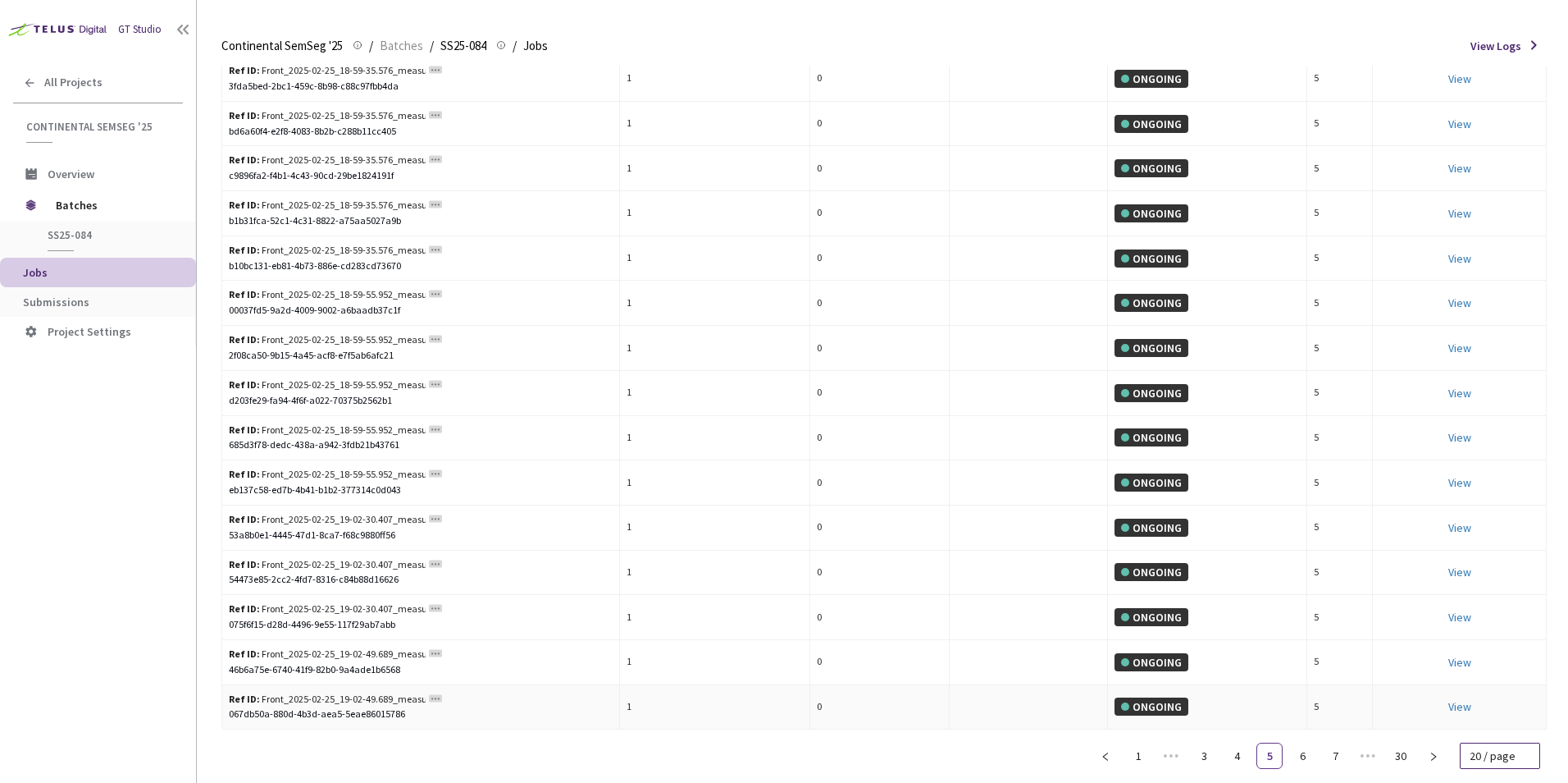
scroll to position [343, 0]
click at [1338, 760] on link "7" at bounding box center [1335, 755] width 24 height 24
click at [1368, 754] on span "•••" at bounding box center [1367, 755] width 26 height 26
click at [1212, 753] on link "10" at bounding box center [1204, 755] width 24 height 24
click at [1334, 753] on link "12" at bounding box center [1335, 755] width 24 height 24
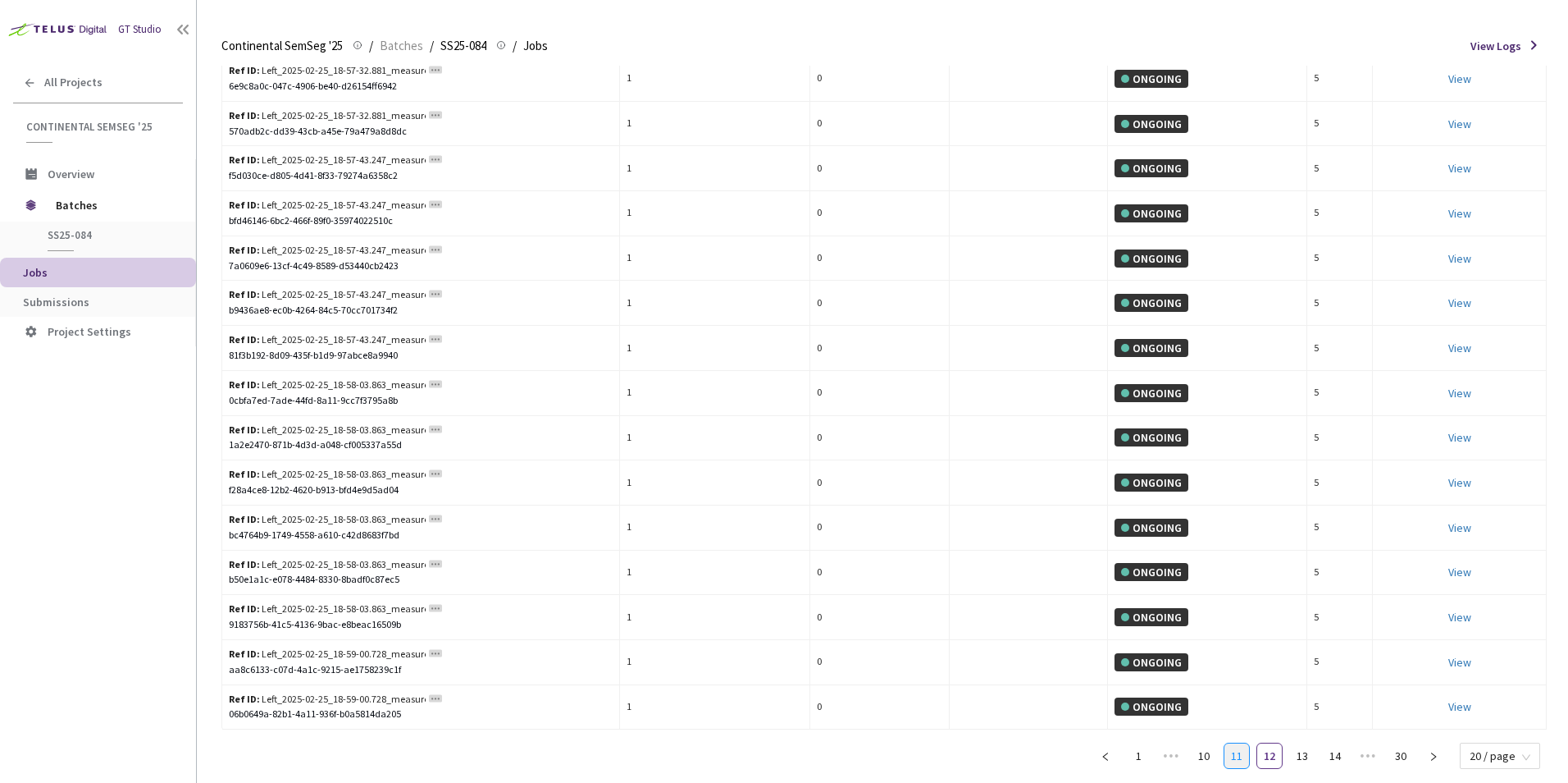
click at [1242, 758] on link "11" at bounding box center [1236, 755] width 24 height 24
click at [1311, 750] on link "12" at bounding box center [1302, 755] width 24 height 24
click at [1299, 757] on link "13" at bounding box center [1302, 755] width 24 height 24
click at [1310, 751] on link "14" at bounding box center [1302, 755] width 24 height 24
click at [94, 230] on span "SS25-084" at bounding box center [108, 234] width 122 height 14
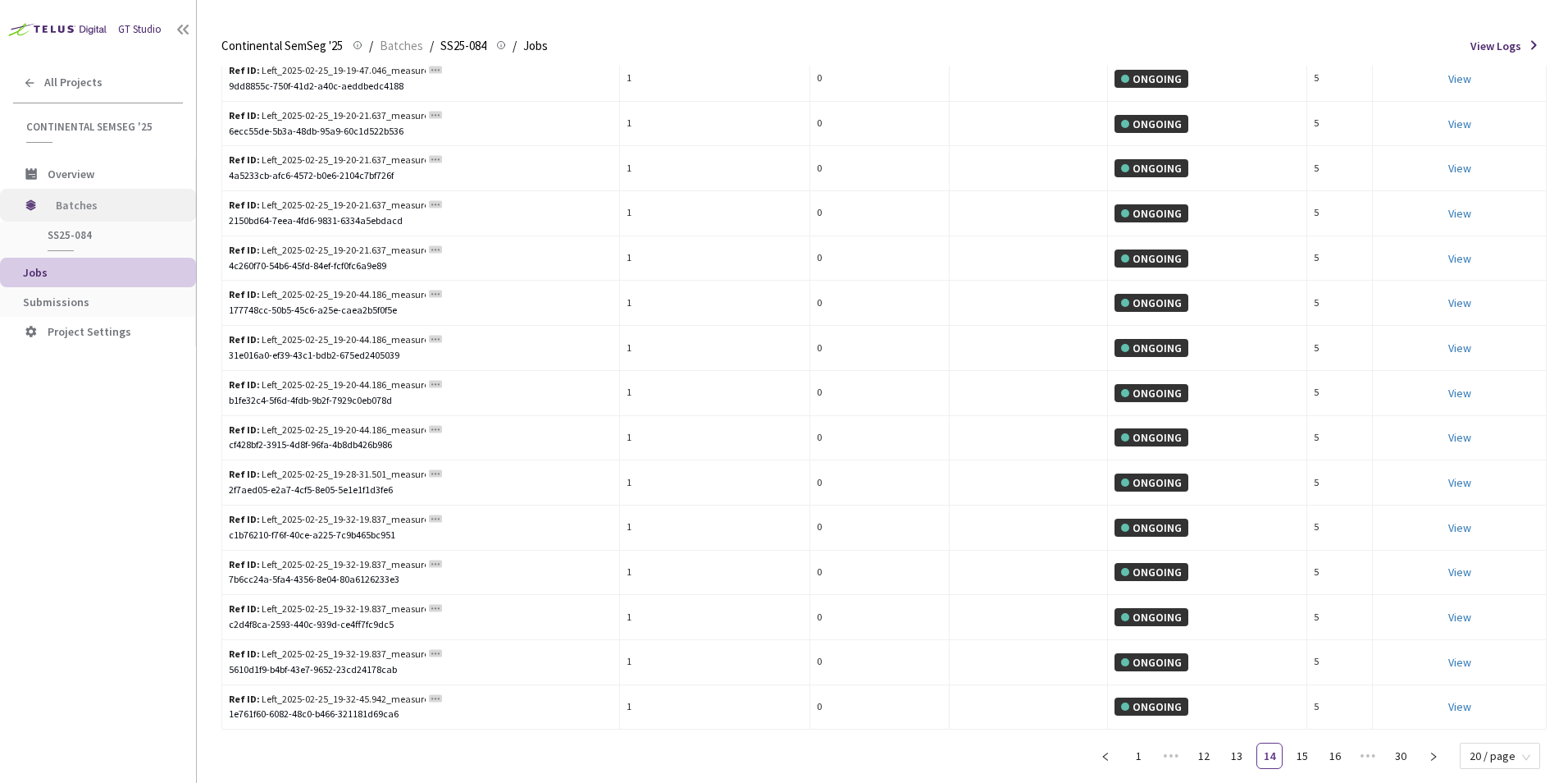
click at [112, 206] on span "Batches" at bounding box center [112, 205] width 112 height 33
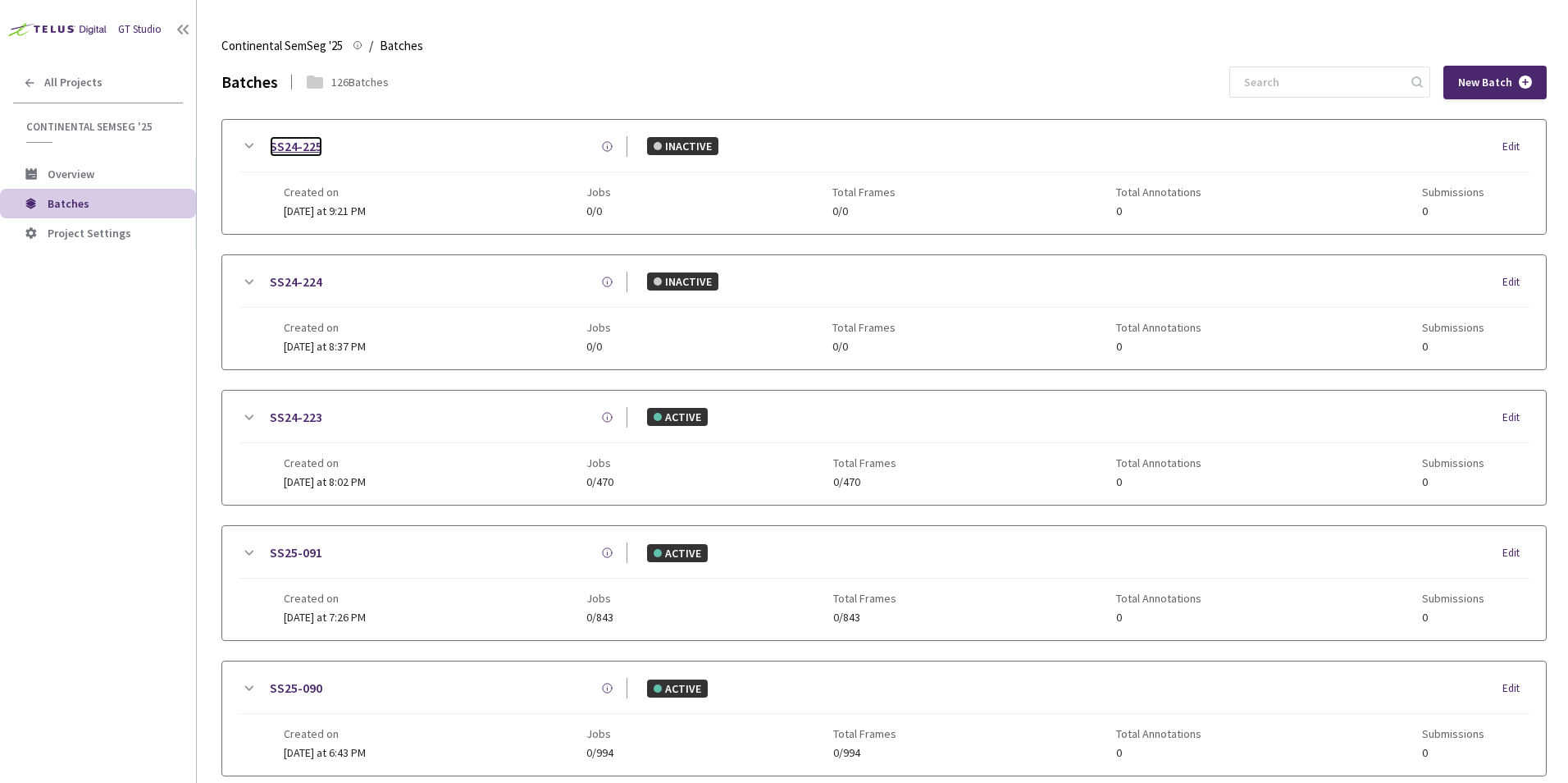
click at [305, 143] on link "SS24-225" at bounding box center [296, 146] width 52 height 20
